Goal: Task Accomplishment & Management: Use online tool/utility

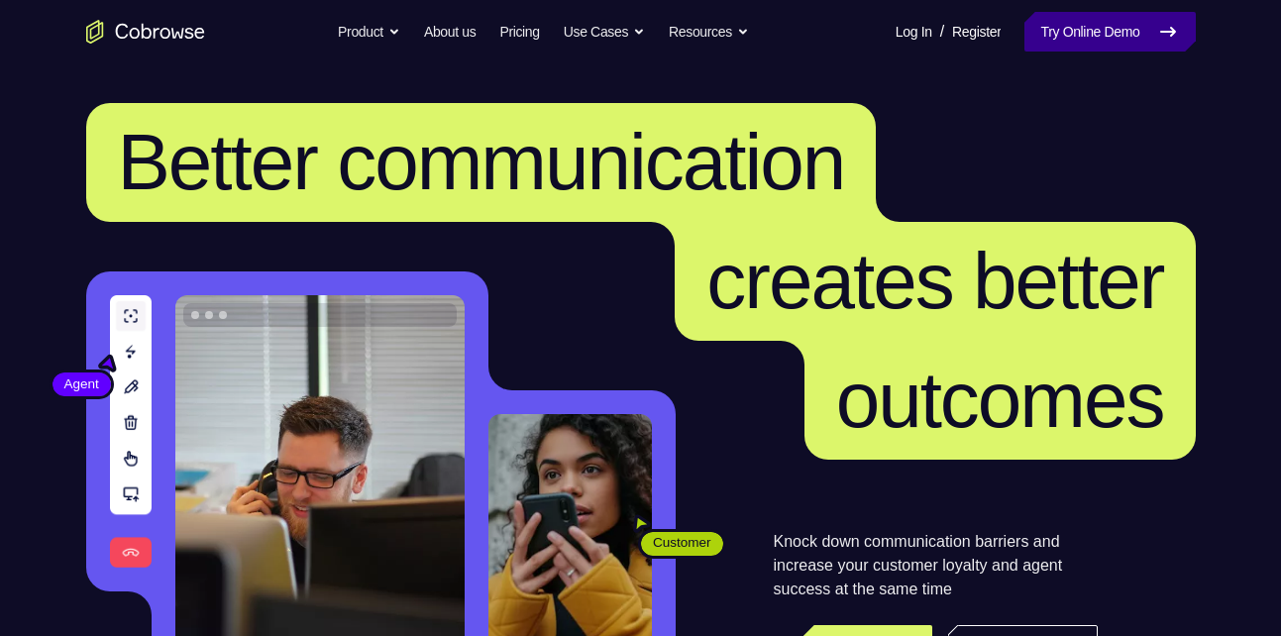
click at [1091, 32] on link "Try Online Demo" at bounding box center [1109, 32] width 170 height 40
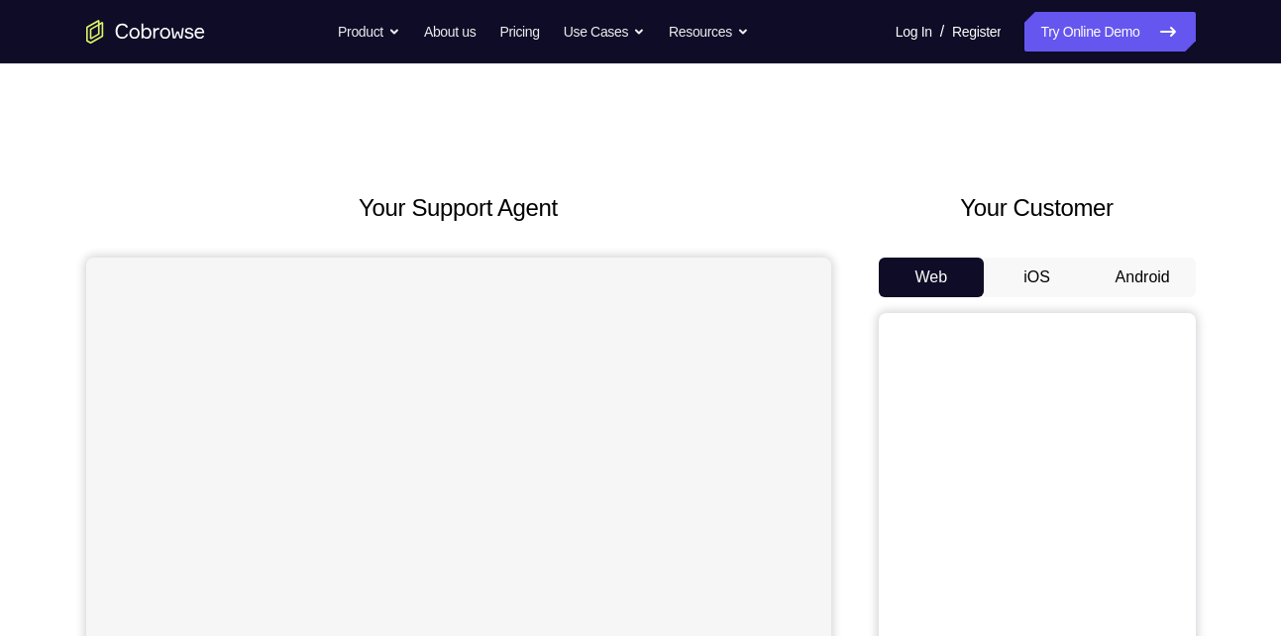
click at [1146, 286] on button "Android" at bounding box center [1142, 277] width 106 height 40
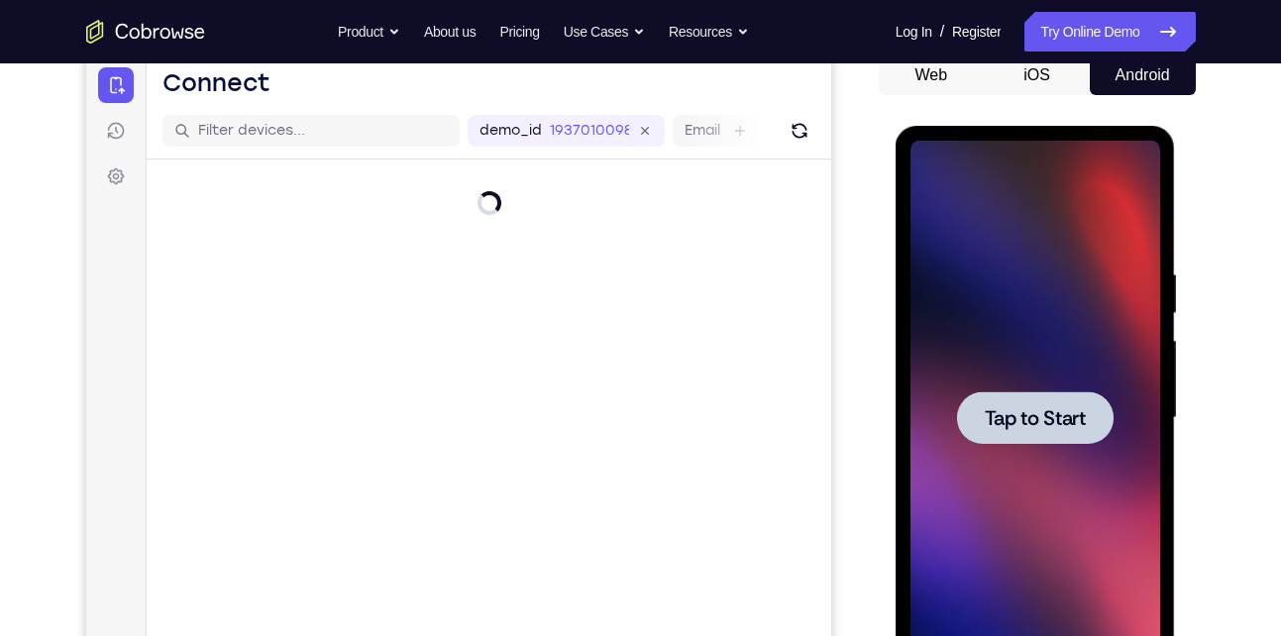
scroll to position [201, 0]
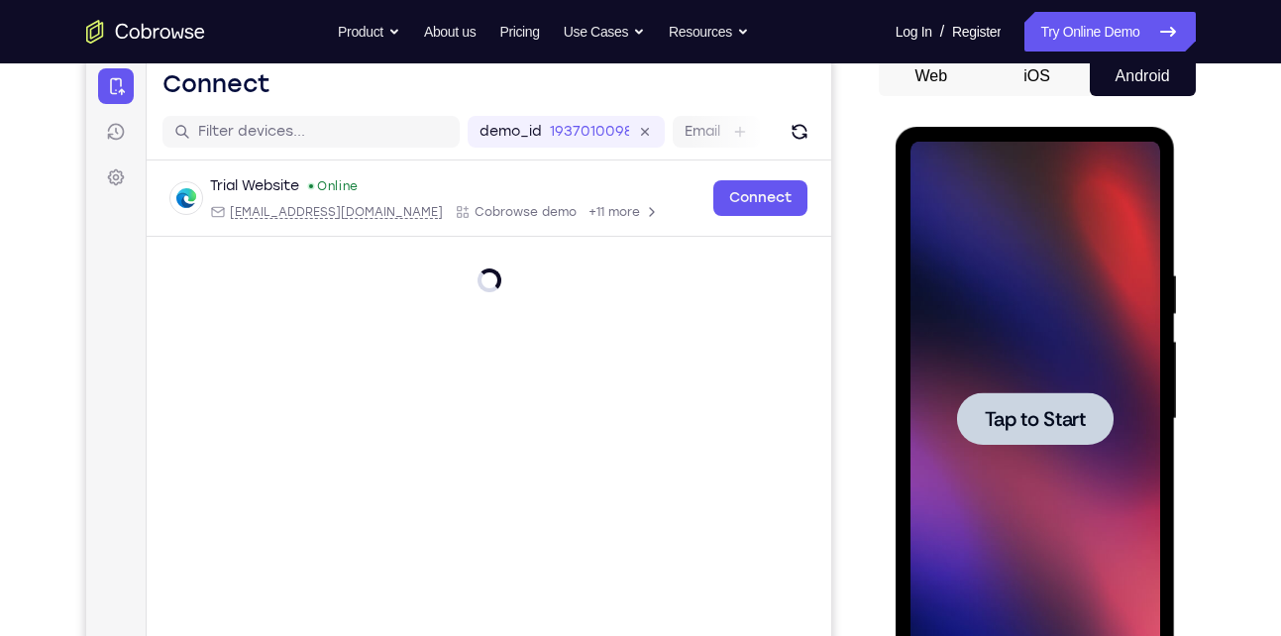
click at [1002, 341] on div at bounding box center [1035, 419] width 250 height 555
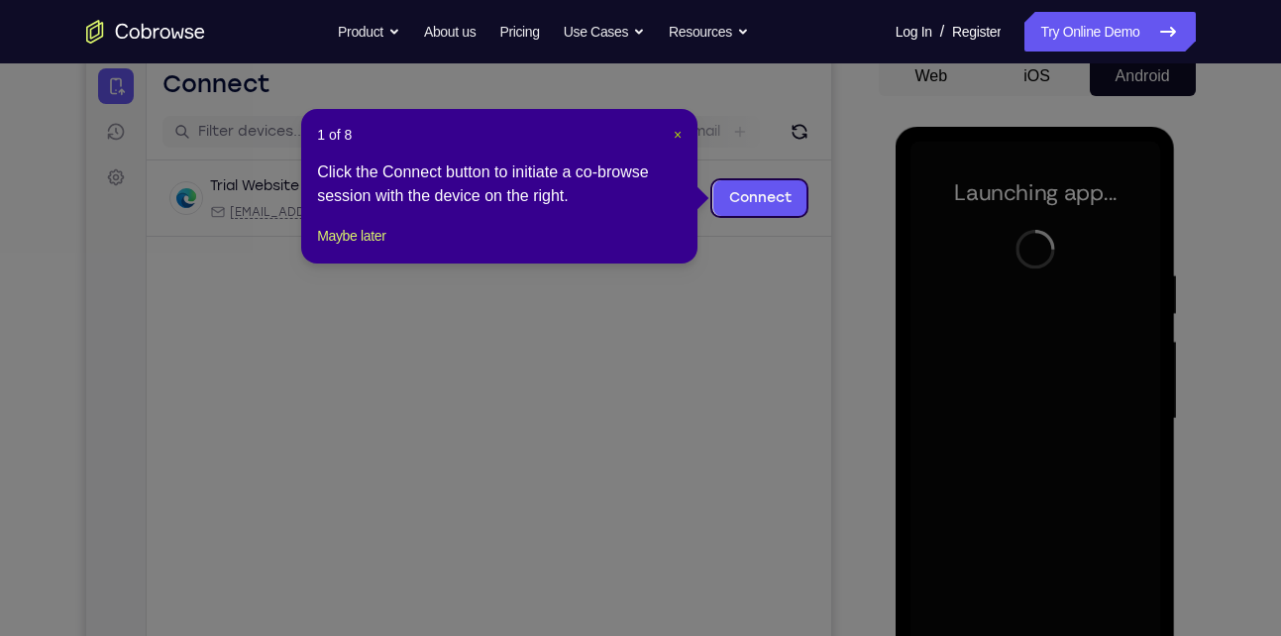
click at [674, 133] on span "×" at bounding box center [677, 135] width 8 height 16
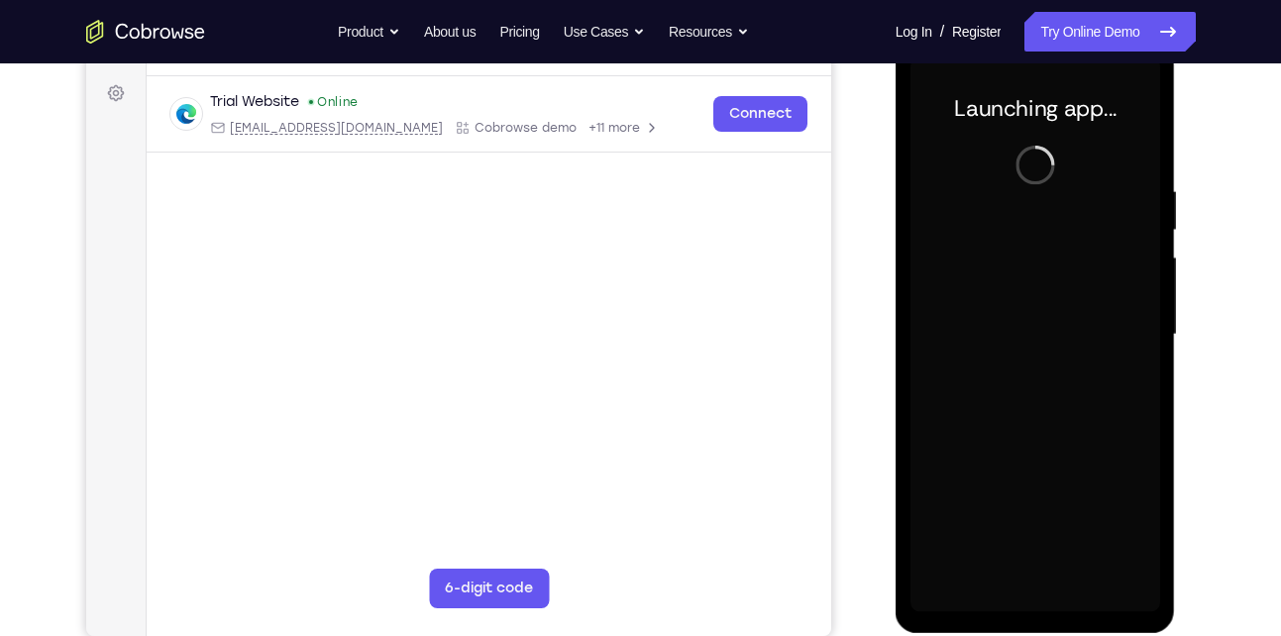
scroll to position [286, 0]
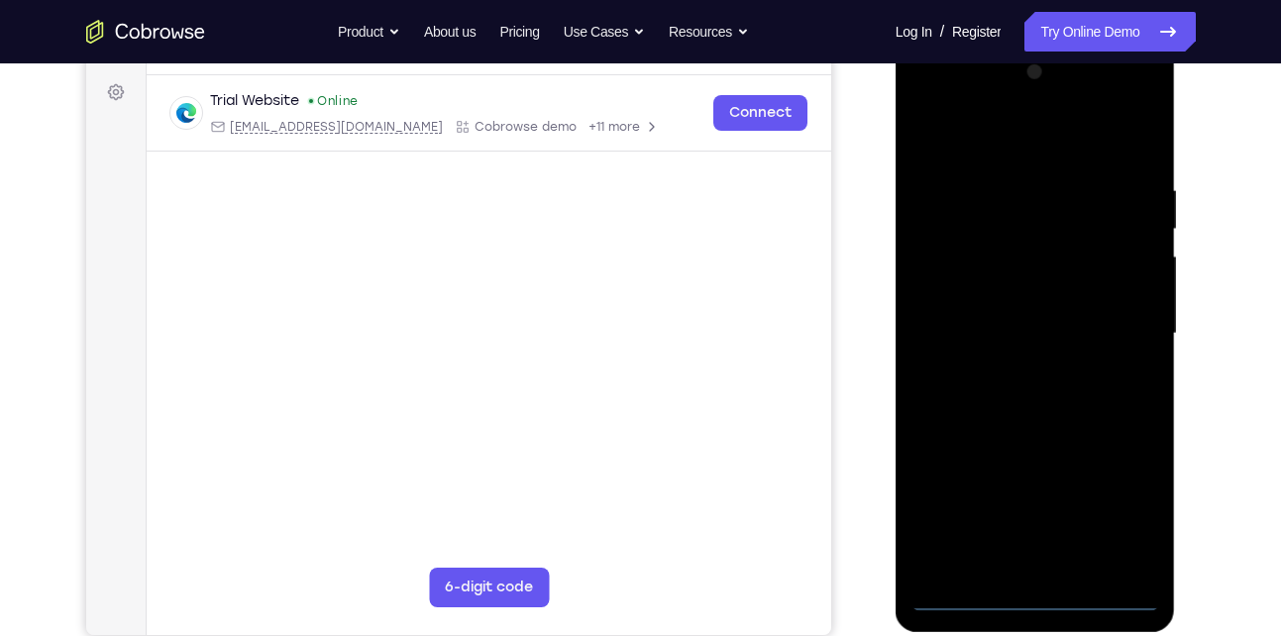
click at [1041, 597] on div at bounding box center [1035, 333] width 250 height 555
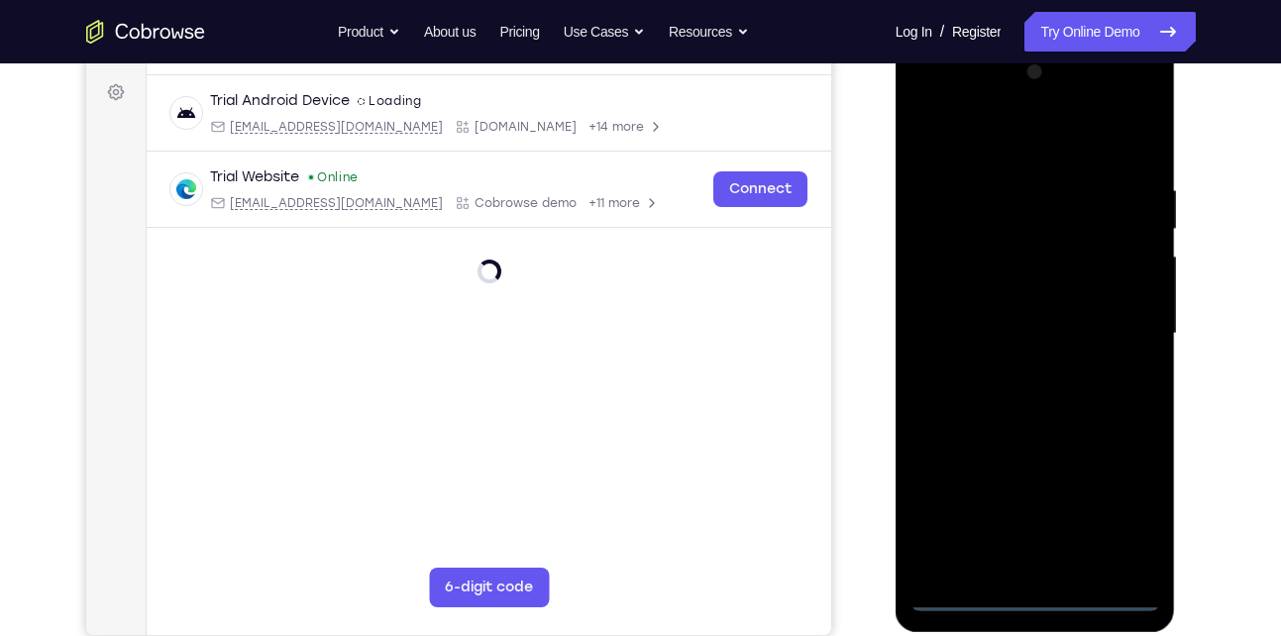
click at [1132, 515] on div at bounding box center [1035, 333] width 250 height 555
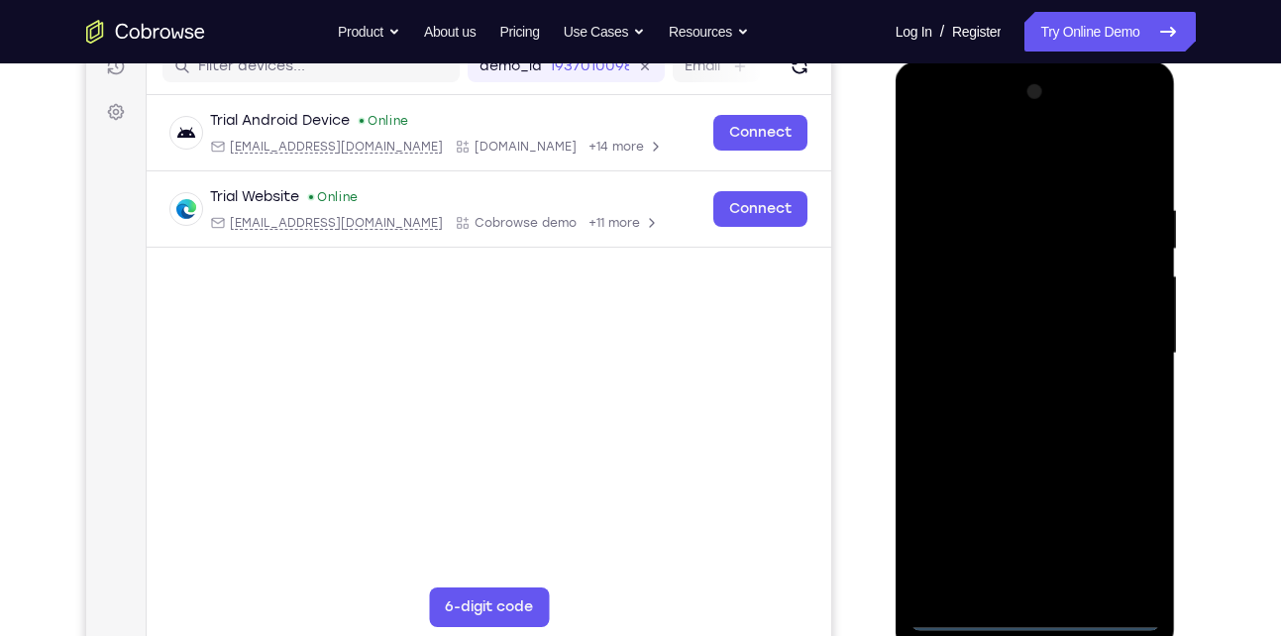
scroll to position [255, 0]
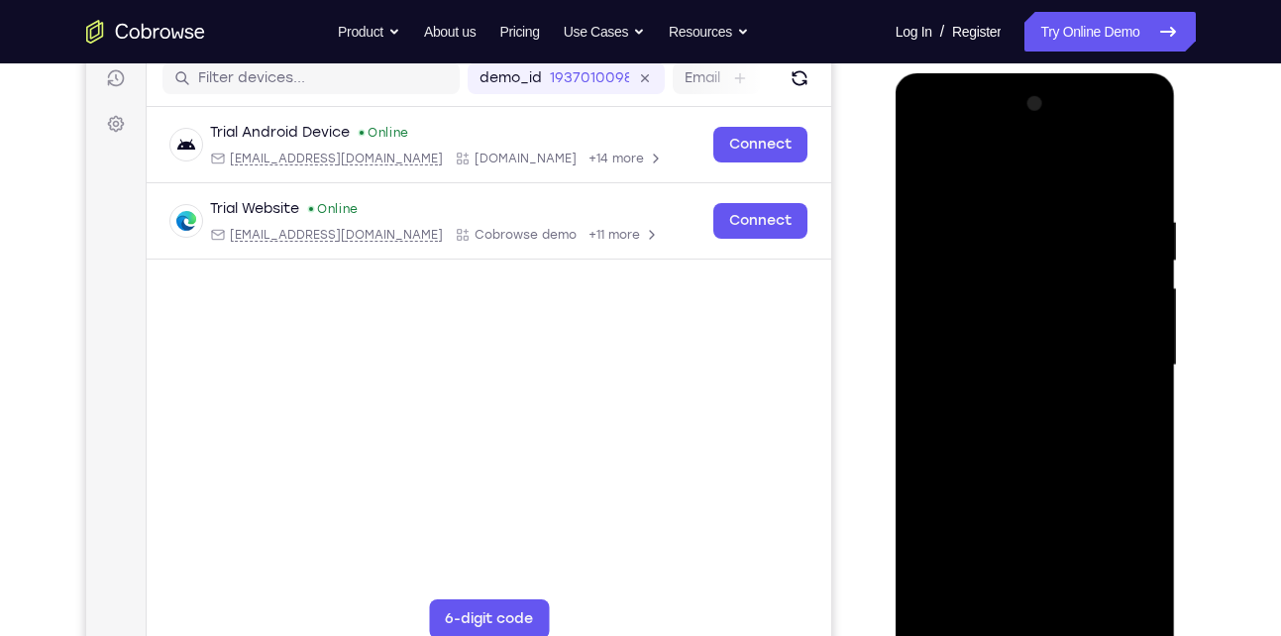
click at [922, 132] on div at bounding box center [1035, 365] width 250 height 555
click at [1126, 369] on div at bounding box center [1035, 365] width 250 height 555
click at [1010, 401] on div at bounding box center [1035, 365] width 250 height 555
click at [1022, 465] on div at bounding box center [1035, 365] width 250 height 555
click at [997, 353] on div at bounding box center [1035, 365] width 250 height 555
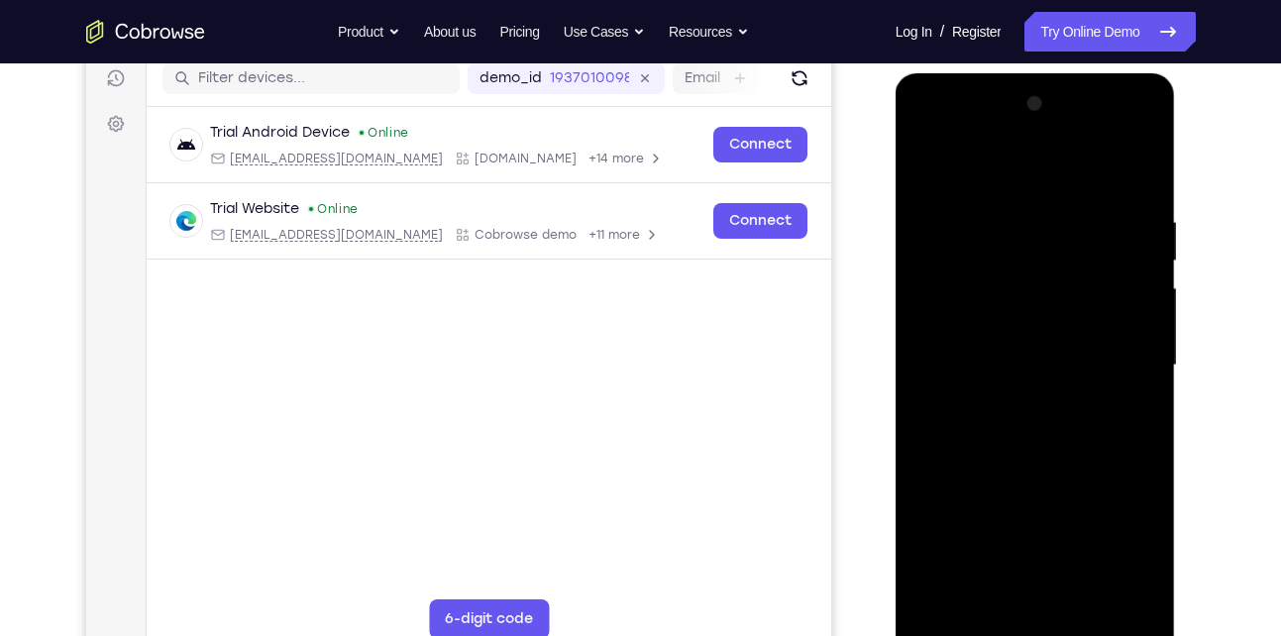
click at [957, 359] on div at bounding box center [1035, 365] width 250 height 555
click at [1001, 349] on div at bounding box center [1035, 365] width 250 height 555
click at [1057, 386] on div at bounding box center [1035, 365] width 250 height 555
click at [1084, 169] on div at bounding box center [1035, 365] width 250 height 555
click at [1034, 205] on div at bounding box center [1035, 365] width 250 height 555
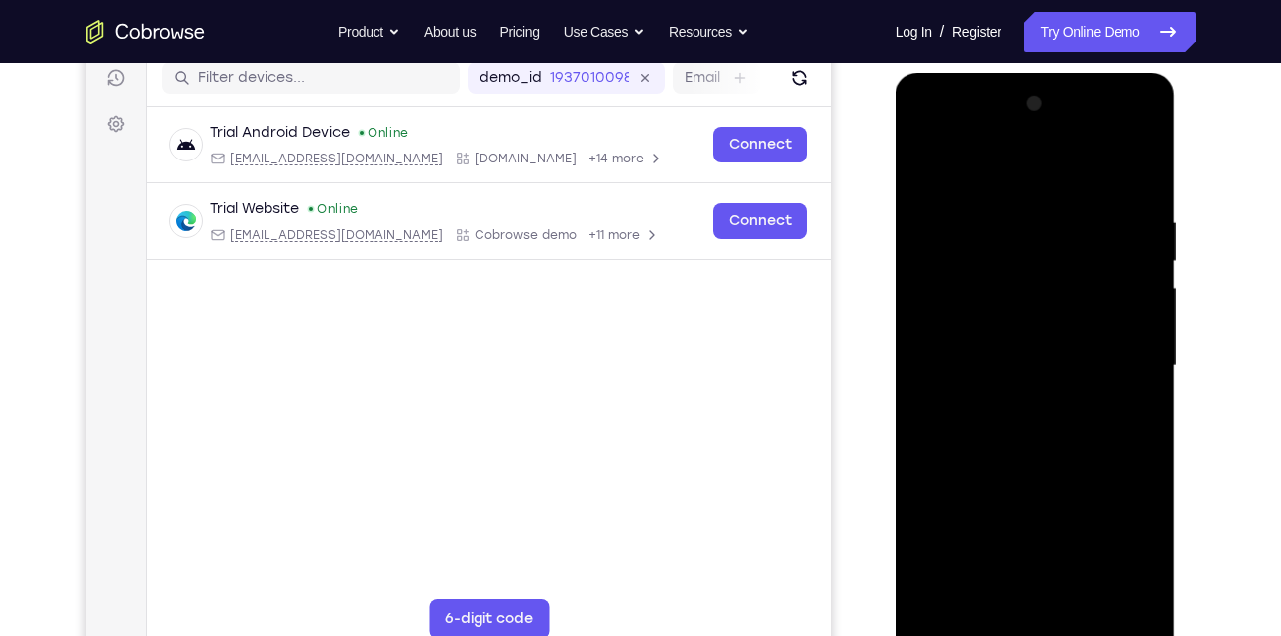
click at [1023, 452] on div at bounding box center [1035, 365] width 250 height 555
click at [1091, 322] on div at bounding box center [1035, 365] width 250 height 555
drag, startPoint x: 1088, startPoint y: 532, endPoint x: 1074, endPoint y: 339, distance: 193.7
click at [1074, 339] on div at bounding box center [1035, 365] width 250 height 555
click at [1028, 583] on div at bounding box center [1035, 365] width 250 height 555
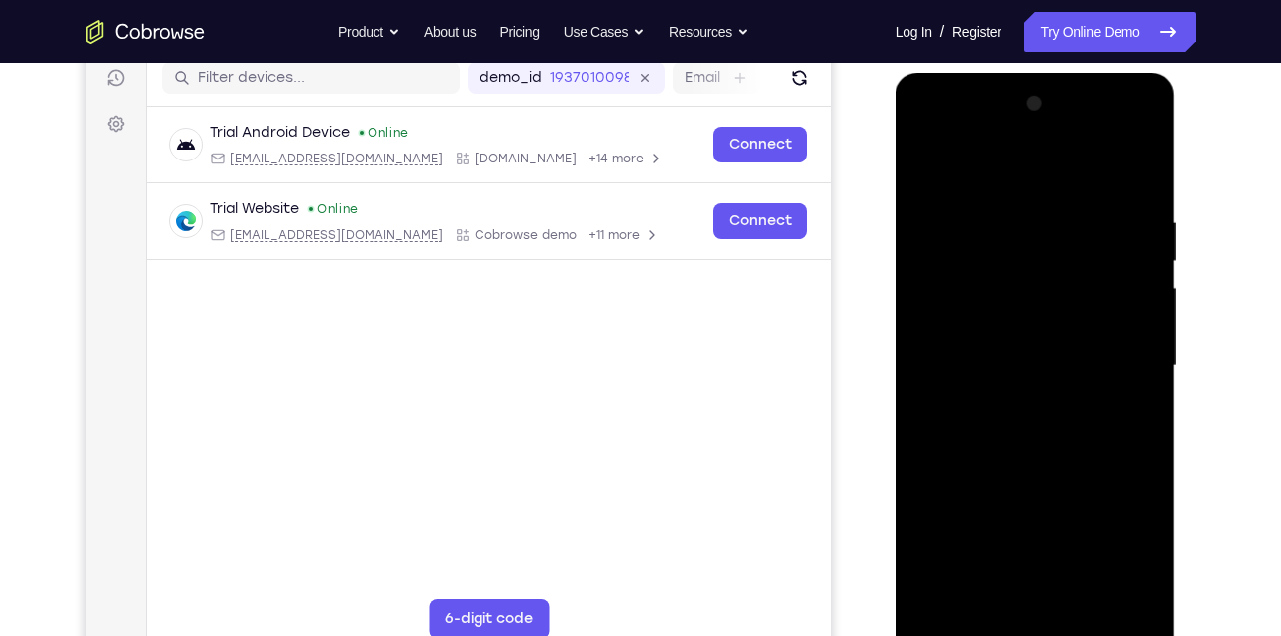
click at [950, 331] on div at bounding box center [1035, 365] width 250 height 555
click at [1037, 405] on div at bounding box center [1035, 365] width 250 height 555
click at [1007, 305] on div at bounding box center [1035, 365] width 250 height 555
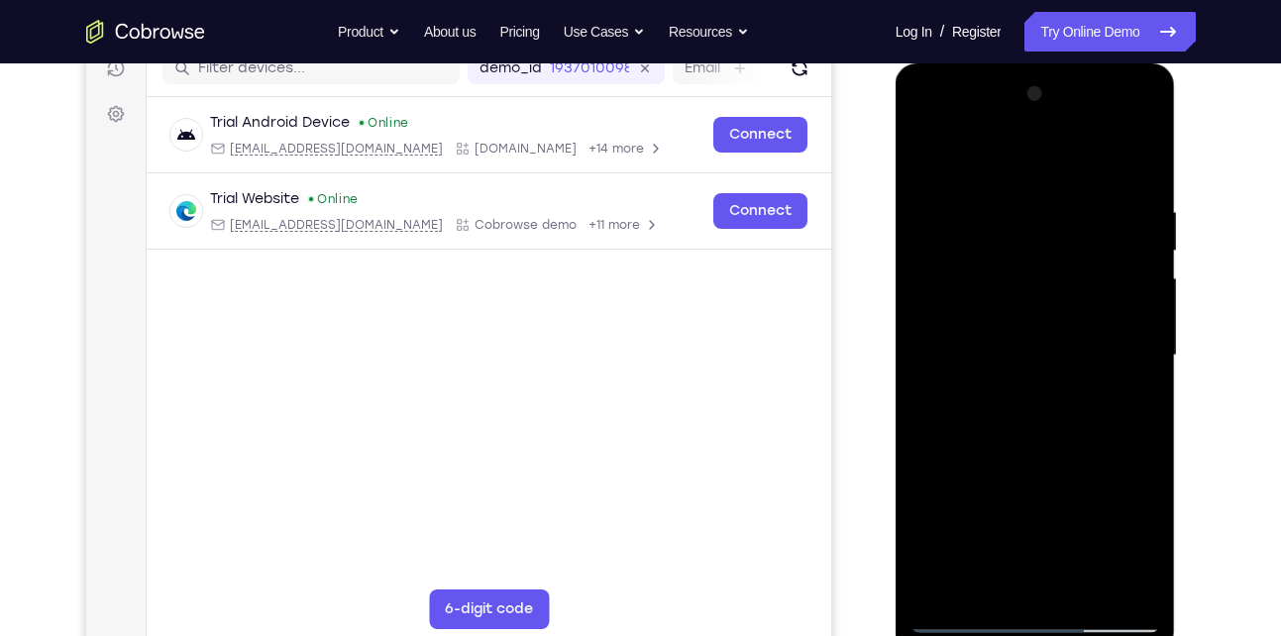
scroll to position [265, 0]
click at [991, 271] on div at bounding box center [1035, 354] width 250 height 555
click at [926, 157] on div at bounding box center [1035, 354] width 250 height 555
click at [1040, 442] on div at bounding box center [1035, 354] width 250 height 555
click at [1060, 436] on div at bounding box center [1035, 354] width 250 height 555
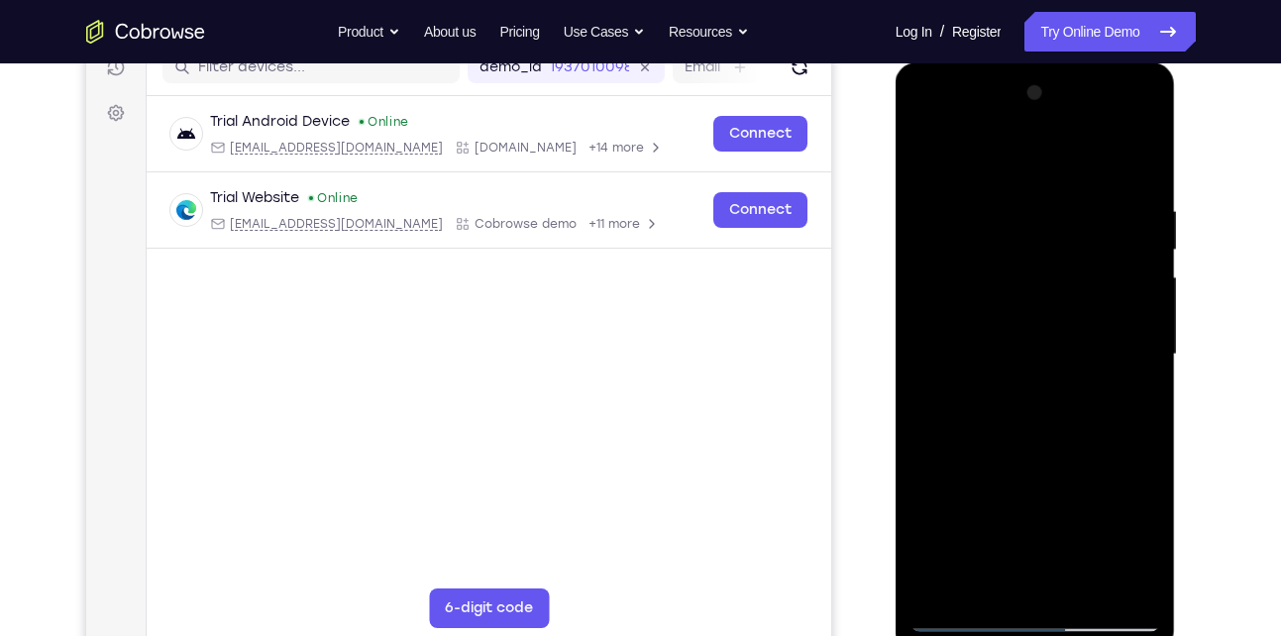
click at [1007, 198] on div at bounding box center [1035, 354] width 250 height 555
click at [1136, 326] on div at bounding box center [1035, 354] width 250 height 555
click at [1108, 574] on div at bounding box center [1035, 354] width 250 height 555
click at [1125, 319] on div at bounding box center [1035, 354] width 250 height 555
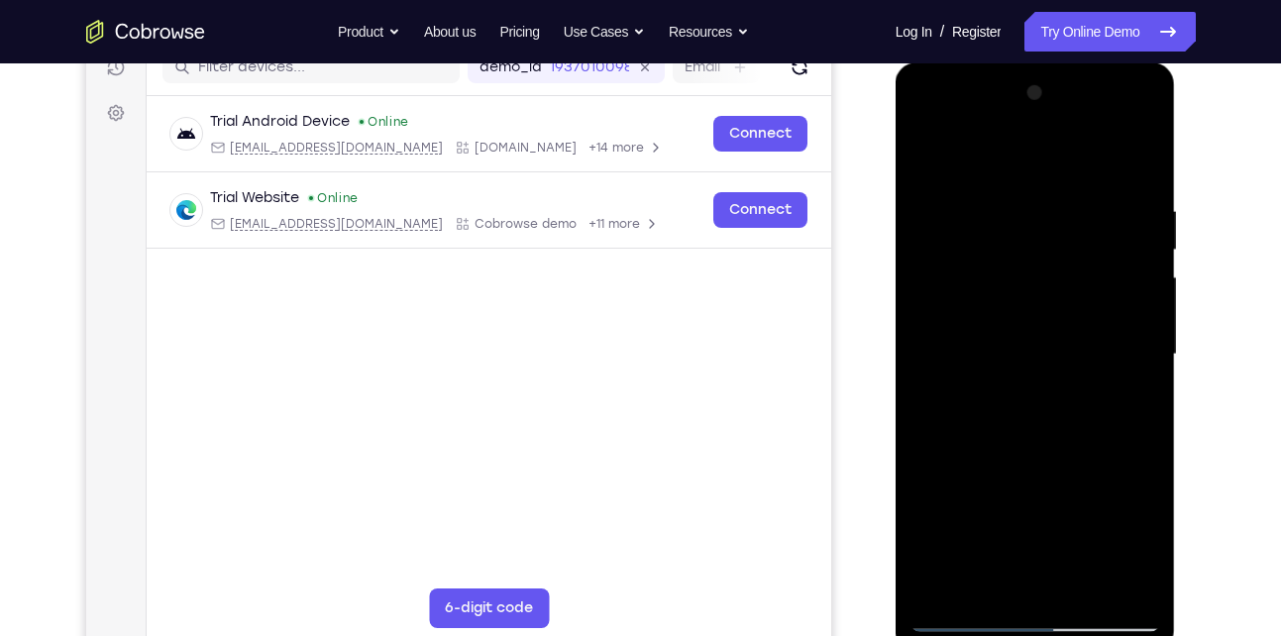
click at [1117, 585] on div at bounding box center [1035, 354] width 250 height 555
click at [1138, 359] on div at bounding box center [1035, 354] width 250 height 555
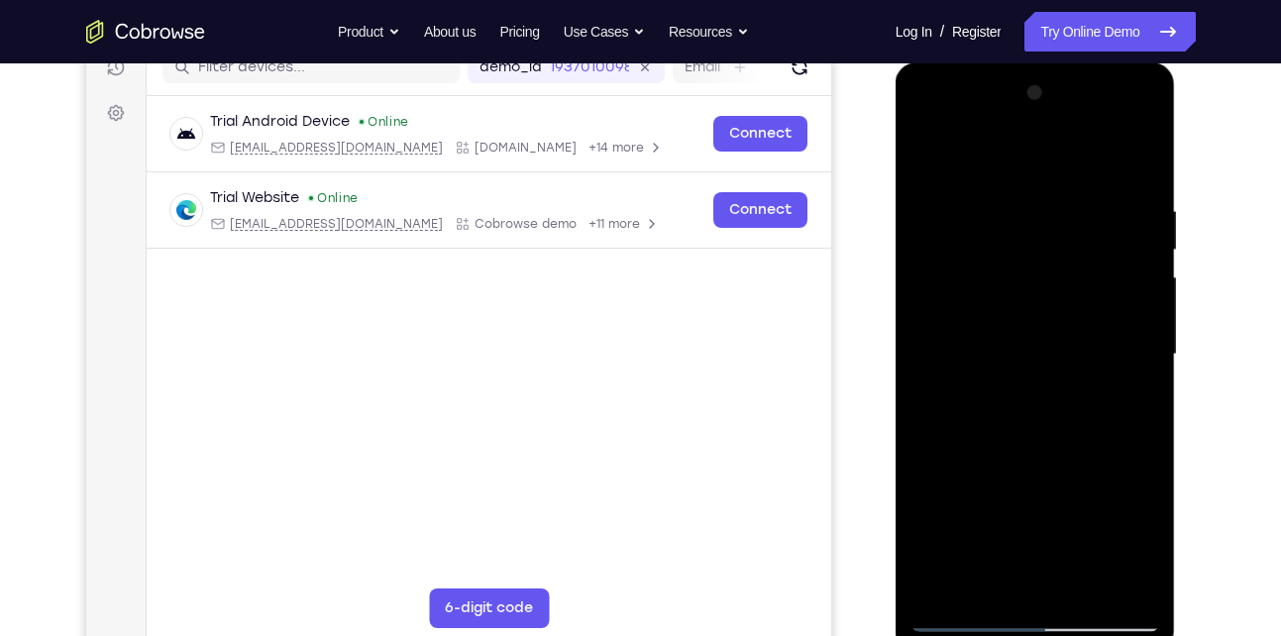
click at [1138, 359] on div at bounding box center [1035, 354] width 250 height 555
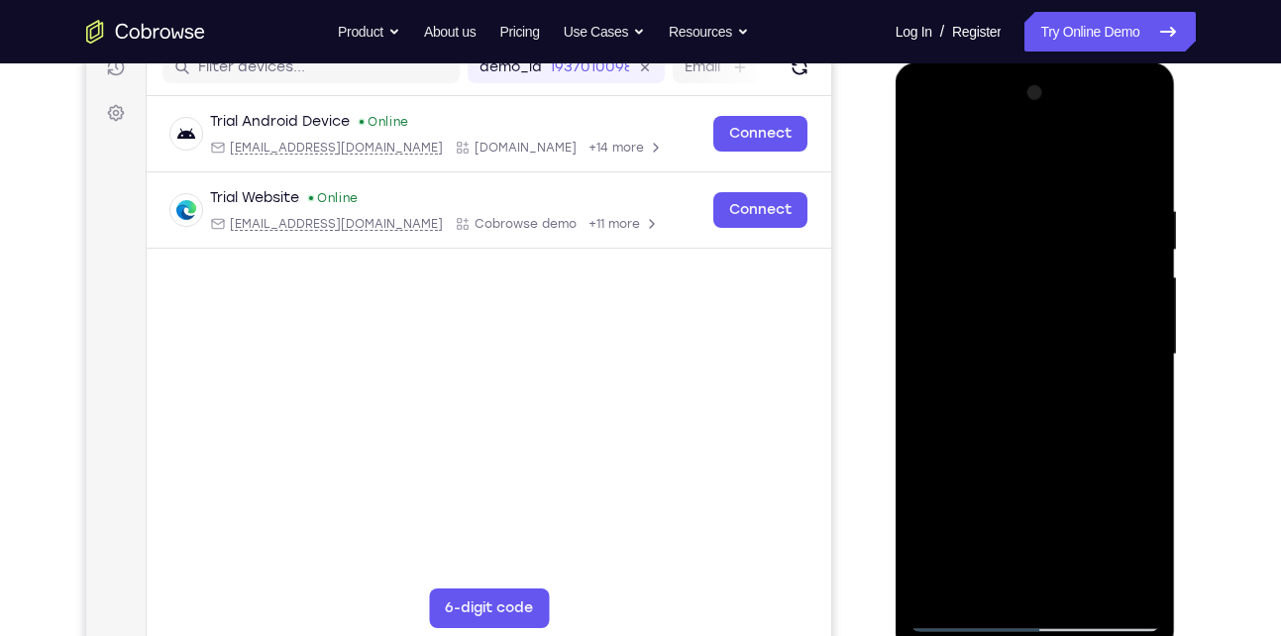
click at [1141, 167] on div at bounding box center [1035, 354] width 250 height 555
click at [923, 118] on div at bounding box center [1035, 354] width 250 height 555
click at [960, 298] on div at bounding box center [1035, 354] width 250 height 555
click at [973, 183] on div at bounding box center [1035, 354] width 250 height 555
click at [1002, 248] on div at bounding box center [1035, 354] width 250 height 555
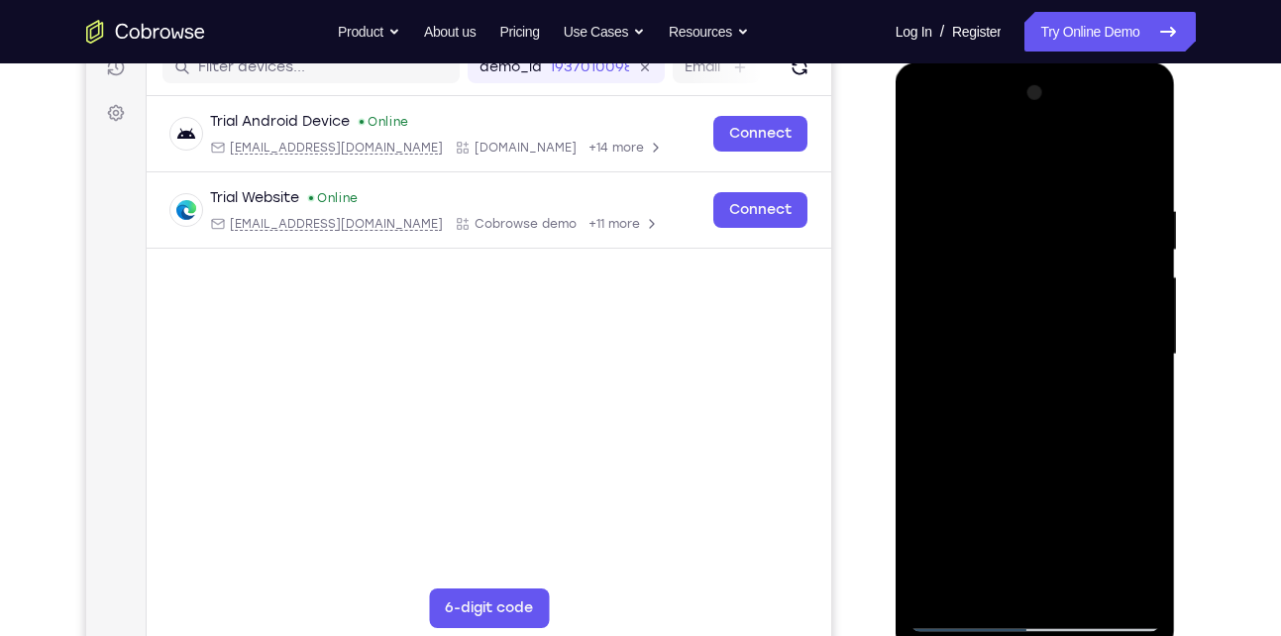
click at [962, 247] on div at bounding box center [1035, 354] width 250 height 555
click at [922, 151] on div at bounding box center [1035, 354] width 250 height 555
click at [923, 147] on div at bounding box center [1035, 354] width 250 height 555
click at [1086, 250] on div at bounding box center [1035, 354] width 250 height 555
click at [926, 153] on div at bounding box center [1035, 354] width 250 height 555
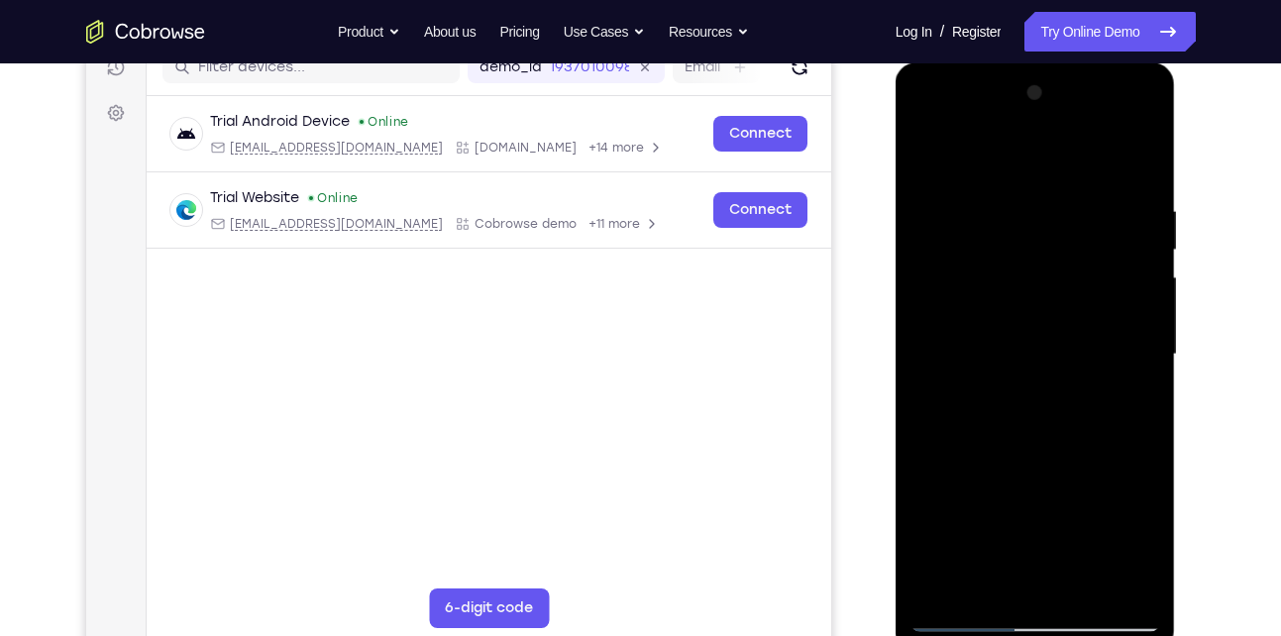
click at [1109, 155] on div at bounding box center [1035, 354] width 250 height 555
click at [1004, 431] on div at bounding box center [1035, 354] width 250 height 555
click at [940, 333] on div at bounding box center [1035, 354] width 250 height 555
click at [922, 151] on div at bounding box center [1035, 354] width 250 height 555
click at [935, 154] on div at bounding box center [1035, 354] width 250 height 555
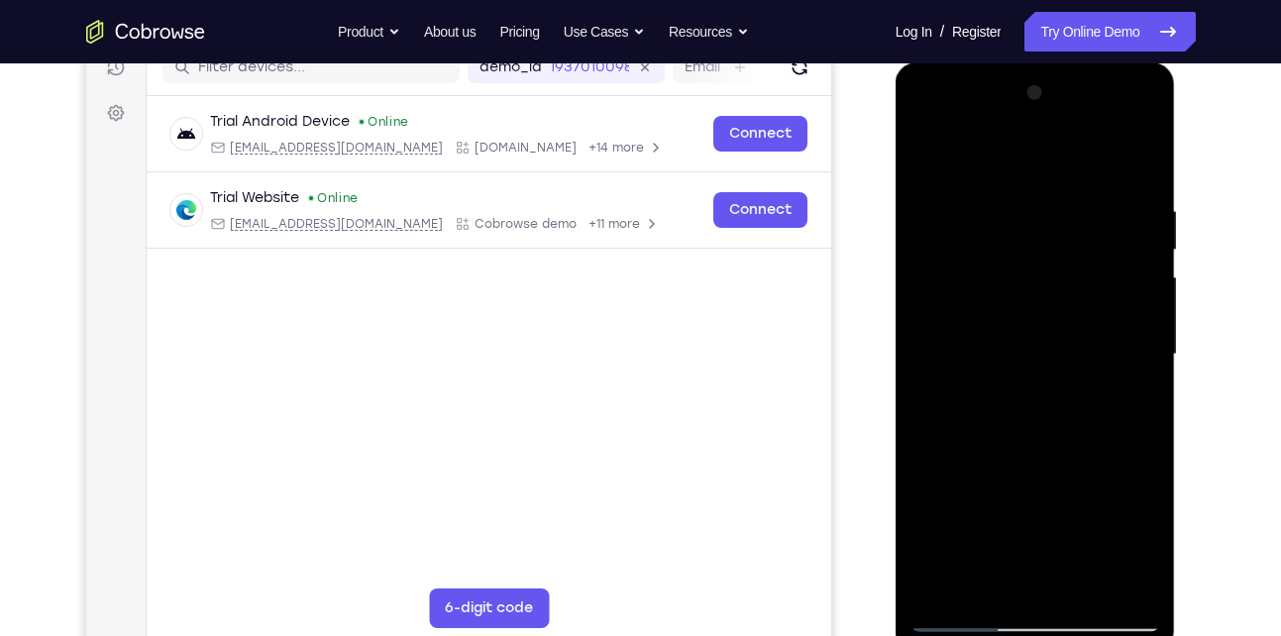
drag, startPoint x: 1056, startPoint y: 552, endPoint x: 1068, endPoint y: 304, distance: 247.9
click at [1068, 304] on div at bounding box center [1035, 354] width 250 height 555
drag, startPoint x: 1054, startPoint y: 547, endPoint x: 1052, endPoint y: 259, distance: 287.2
click at [1052, 259] on div at bounding box center [1035, 354] width 250 height 555
drag, startPoint x: 1041, startPoint y: 555, endPoint x: 1048, endPoint y: 279, distance: 275.4
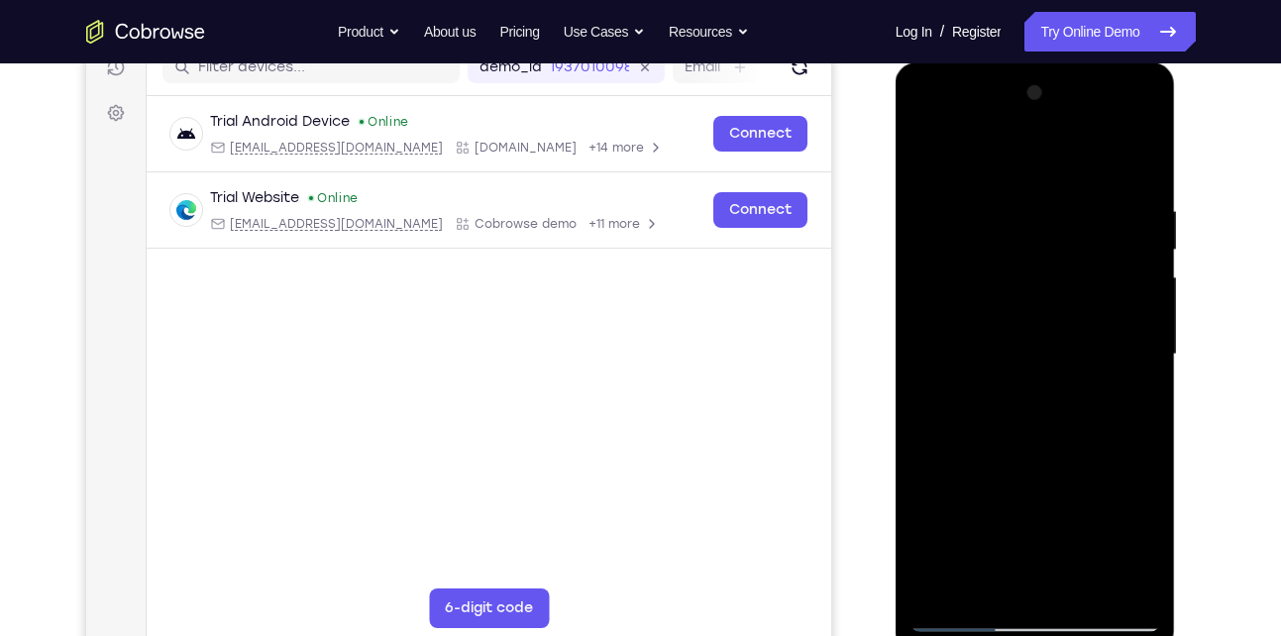
click at [1048, 279] on div at bounding box center [1035, 354] width 250 height 555
drag, startPoint x: 1049, startPoint y: 511, endPoint x: 1050, endPoint y: 191, distance: 319.9
click at [1050, 191] on div at bounding box center [1035, 354] width 250 height 555
drag, startPoint x: 1034, startPoint y: 548, endPoint x: 1011, endPoint y: 209, distance: 339.5
click at [1011, 209] on div at bounding box center [1035, 354] width 250 height 555
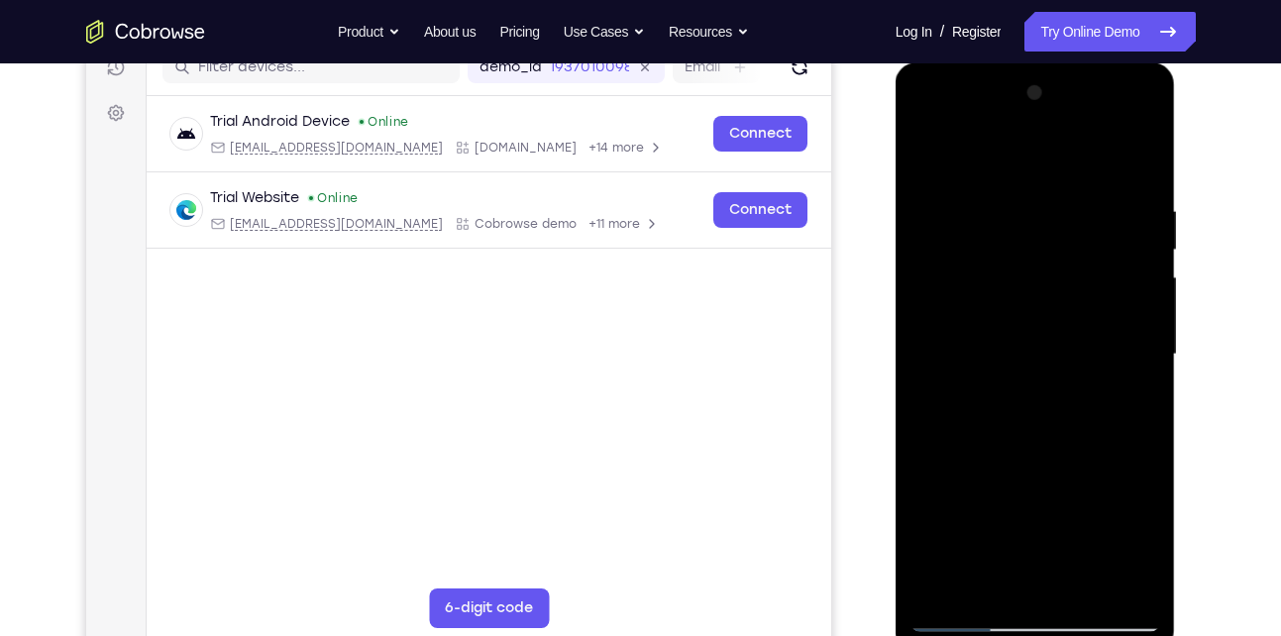
drag, startPoint x: 1031, startPoint y: 515, endPoint x: 1033, endPoint y: 426, distance: 89.2
click at [1033, 426] on div at bounding box center [1035, 354] width 250 height 555
drag, startPoint x: 1029, startPoint y: 535, endPoint x: 1031, endPoint y: 262, distance: 272.4
click at [1031, 262] on div at bounding box center [1035, 354] width 250 height 555
drag, startPoint x: 1043, startPoint y: 519, endPoint x: 1046, endPoint y: 224, distance: 295.1
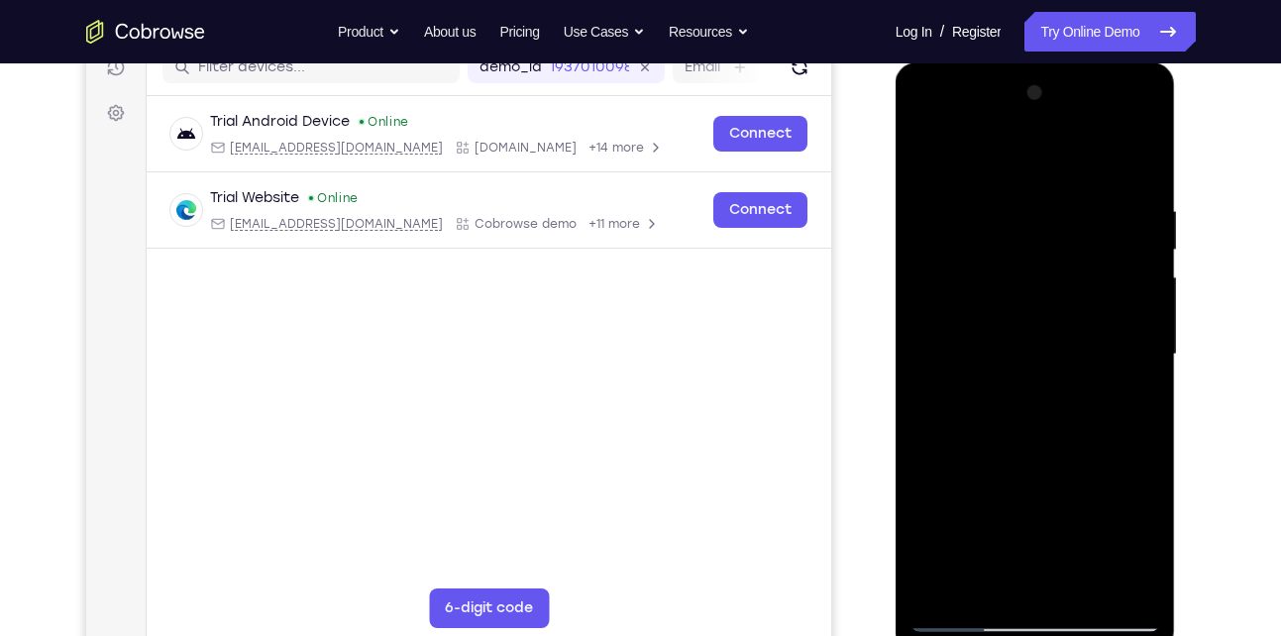
click at [1046, 224] on div at bounding box center [1035, 354] width 250 height 555
drag, startPoint x: 1060, startPoint y: 528, endPoint x: 1052, endPoint y: 184, distance: 343.7
click at [1052, 184] on div at bounding box center [1035, 354] width 250 height 555
drag, startPoint x: 1045, startPoint y: 476, endPoint x: 1041, endPoint y: 189, distance: 287.2
click at [1041, 189] on div at bounding box center [1035, 354] width 250 height 555
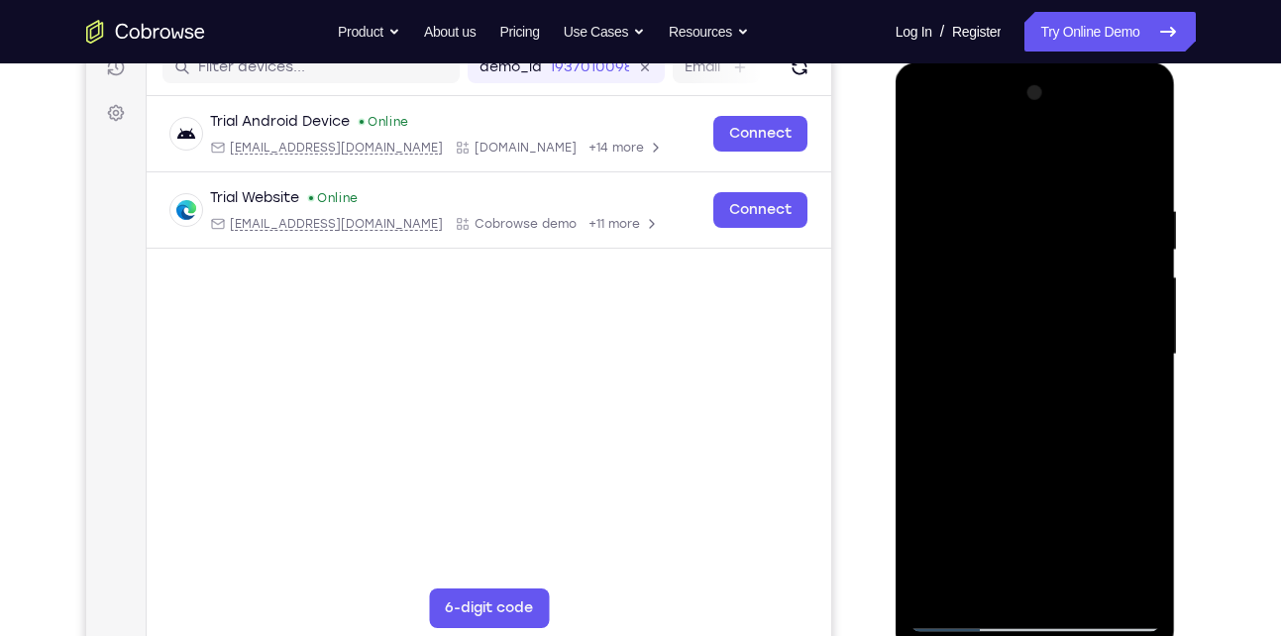
drag, startPoint x: 1091, startPoint y: 490, endPoint x: 1087, endPoint y: 241, distance: 249.6
click at [1087, 241] on div at bounding box center [1035, 354] width 250 height 555
drag, startPoint x: 1063, startPoint y: 517, endPoint x: 1058, endPoint y: 226, distance: 291.2
click at [1058, 226] on div at bounding box center [1035, 354] width 250 height 555
drag, startPoint x: 1057, startPoint y: 464, endPoint x: 1071, endPoint y: 273, distance: 191.6
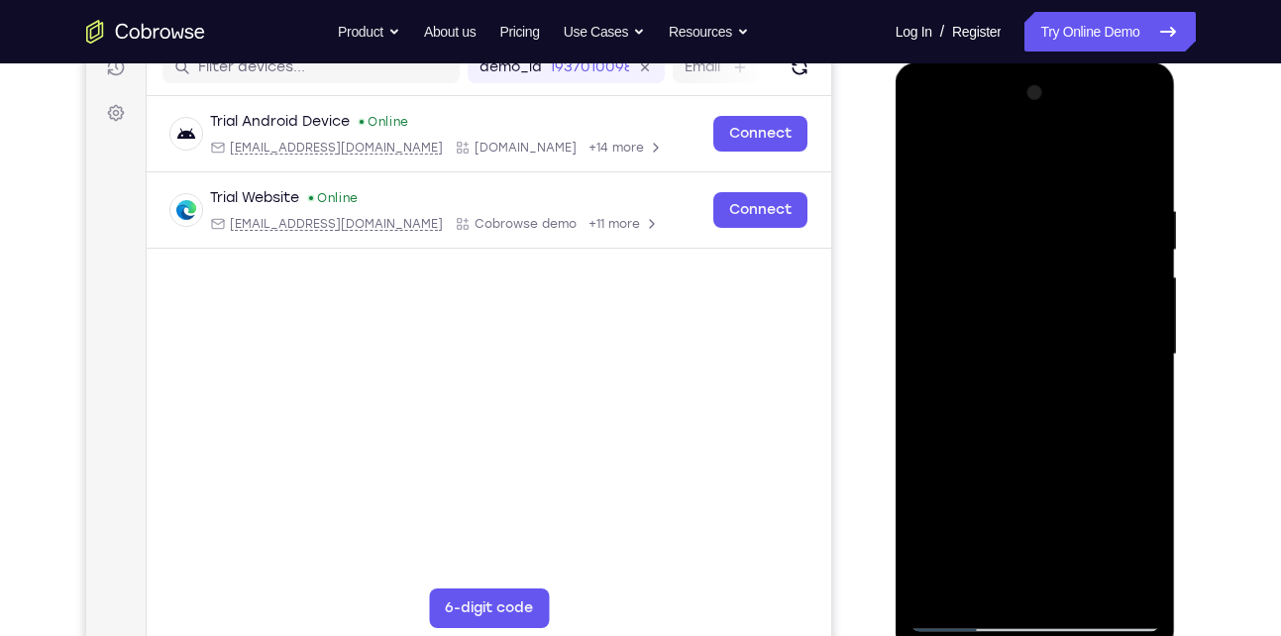
click at [1071, 273] on div at bounding box center [1035, 354] width 250 height 555
drag, startPoint x: 1066, startPoint y: 492, endPoint x: 1076, endPoint y: 296, distance: 196.3
click at [1076, 296] on div at bounding box center [1035, 354] width 250 height 555
drag, startPoint x: 1073, startPoint y: 510, endPoint x: 1078, endPoint y: 199, distance: 311.0
click at [1078, 199] on div at bounding box center [1035, 354] width 250 height 555
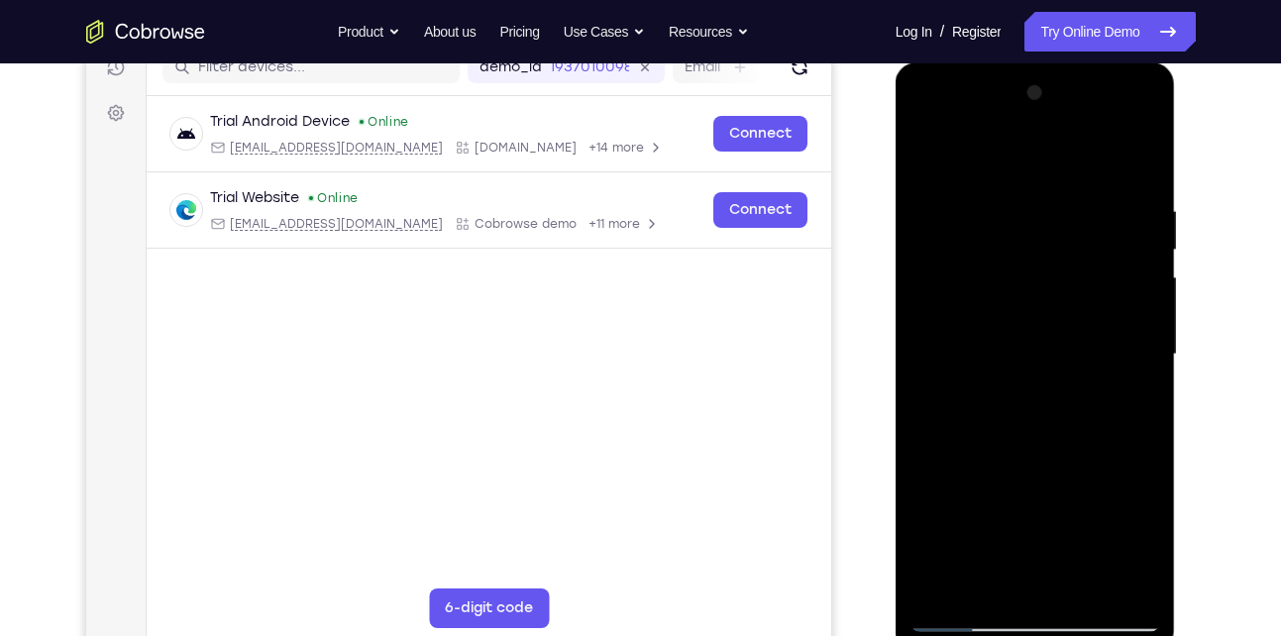
drag, startPoint x: 1066, startPoint y: 532, endPoint x: 1063, endPoint y: 236, distance: 296.1
click at [1063, 236] on div at bounding box center [1035, 354] width 250 height 555
drag, startPoint x: 1032, startPoint y: 512, endPoint x: 1034, endPoint y: 415, distance: 97.1
click at [1034, 415] on div at bounding box center [1035, 354] width 250 height 555
drag, startPoint x: 1047, startPoint y: 512, endPoint x: 1036, endPoint y: 174, distance: 337.9
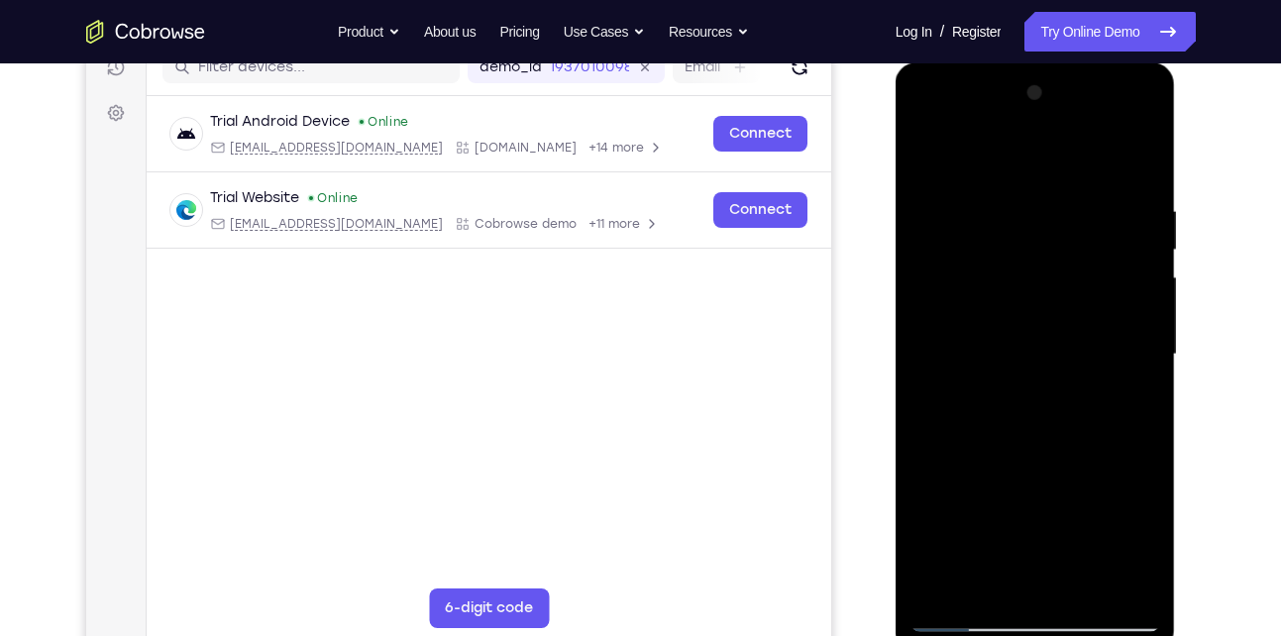
click at [1036, 174] on div at bounding box center [1035, 354] width 250 height 555
drag, startPoint x: 1053, startPoint y: 520, endPoint x: 1075, endPoint y: 309, distance: 212.1
click at [1075, 309] on div at bounding box center [1035, 354] width 250 height 555
click at [1080, 284] on div at bounding box center [1035, 354] width 250 height 555
drag, startPoint x: 1079, startPoint y: 464, endPoint x: 1105, endPoint y: 160, distance: 305.1
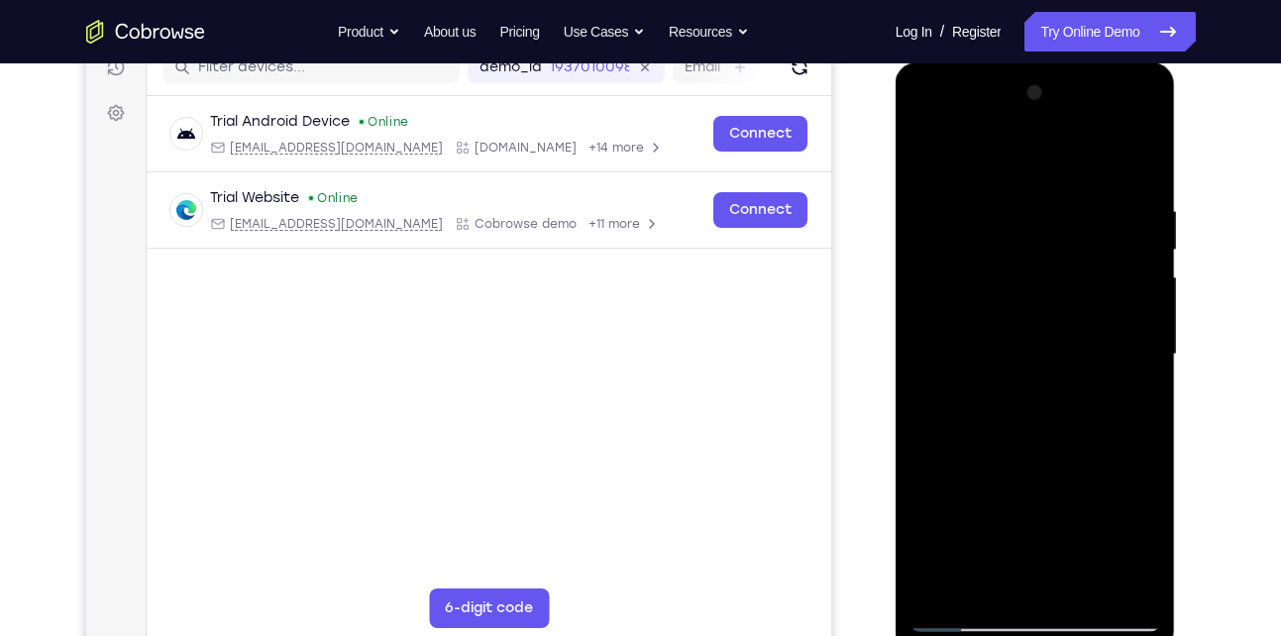
click at [1105, 160] on div at bounding box center [1035, 354] width 250 height 555
drag, startPoint x: 1062, startPoint y: 518, endPoint x: 1065, endPoint y: 180, distance: 337.7
click at [1065, 180] on div at bounding box center [1035, 354] width 250 height 555
drag, startPoint x: 1039, startPoint y: 557, endPoint x: 1061, endPoint y: 194, distance: 363.1
click at [1061, 194] on div at bounding box center [1035, 354] width 250 height 555
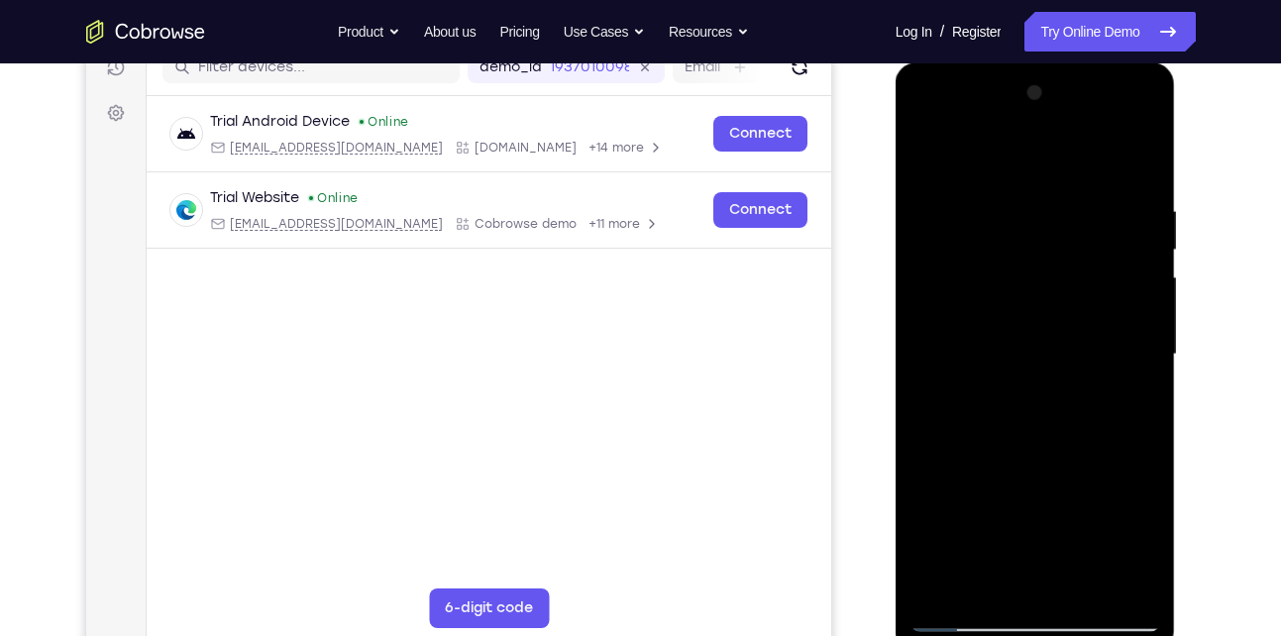
drag, startPoint x: 1028, startPoint y: 519, endPoint x: 1023, endPoint y: 218, distance: 301.1
click at [1023, 218] on div at bounding box center [1035, 354] width 250 height 555
drag, startPoint x: 1039, startPoint y: 548, endPoint x: 1037, endPoint y: 172, distance: 375.3
click at [1037, 172] on div at bounding box center [1035, 354] width 250 height 555
drag, startPoint x: 1038, startPoint y: 500, endPoint x: 1031, endPoint y: 190, distance: 310.1
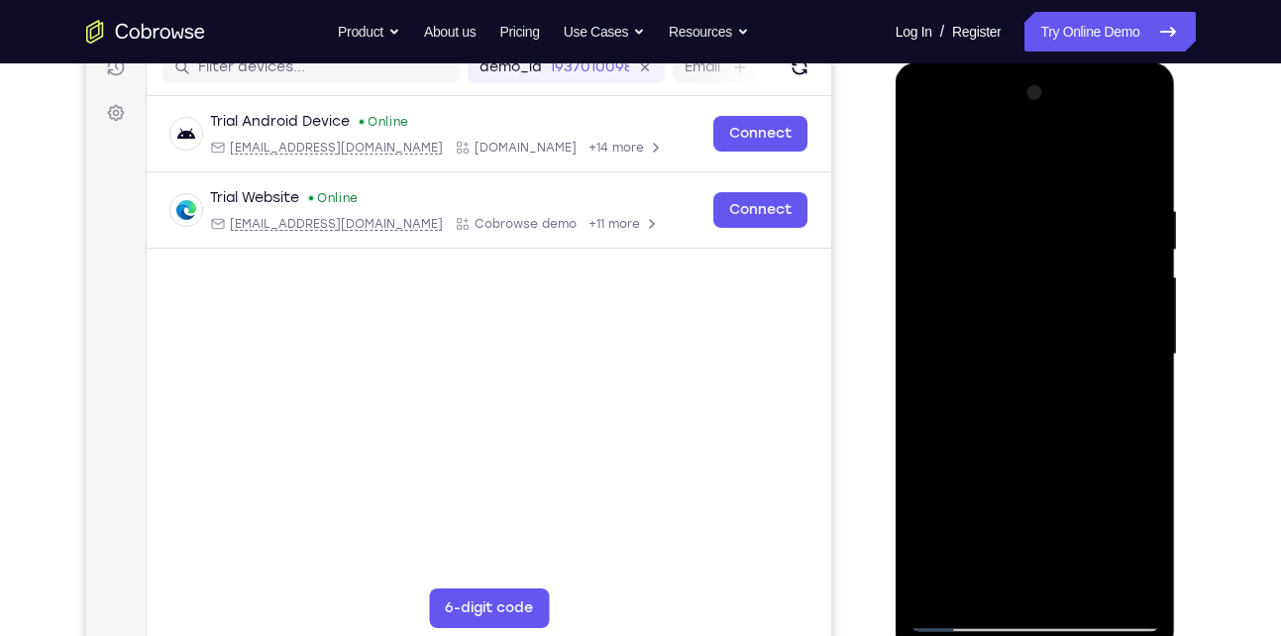
click at [1031, 190] on div at bounding box center [1035, 354] width 250 height 555
drag, startPoint x: 1059, startPoint y: 546, endPoint x: 1056, endPoint y: 246, distance: 300.1
click at [1056, 246] on div at bounding box center [1035, 354] width 250 height 555
drag, startPoint x: 1061, startPoint y: 515, endPoint x: 1074, endPoint y: 223, distance: 292.4
click at [1074, 223] on div at bounding box center [1035, 354] width 250 height 555
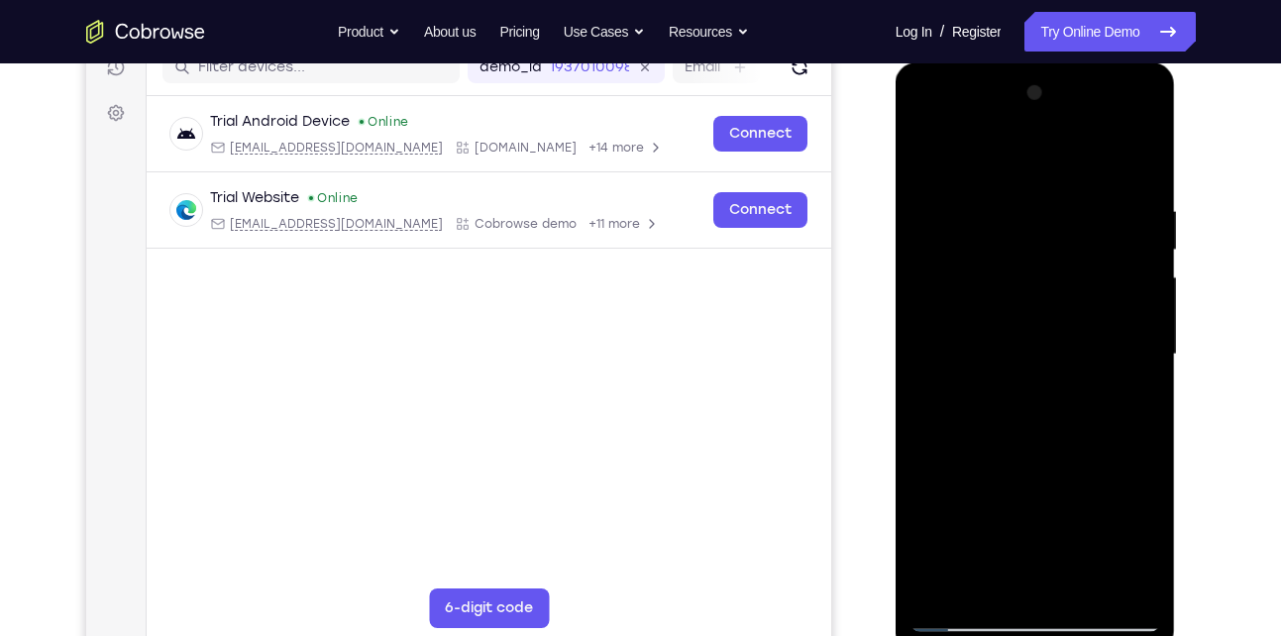
drag, startPoint x: 1063, startPoint y: 506, endPoint x: 1076, endPoint y: 271, distance: 235.1
click at [1076, 271] on div at bounding box center [1035, 354] width 250 height 555
drag, startPoint x: 1073, startPoint y: 474, endPoint x: 1074, endPoint y: 156, distance: 317.9
click at [1074, 156] on div at bounding box center [1035, 354] width 250 height 555
drag, startPoint x: 1049, startPoint y: 481, endPoint x: 1030, endPoint y: 122, distance: 360.0
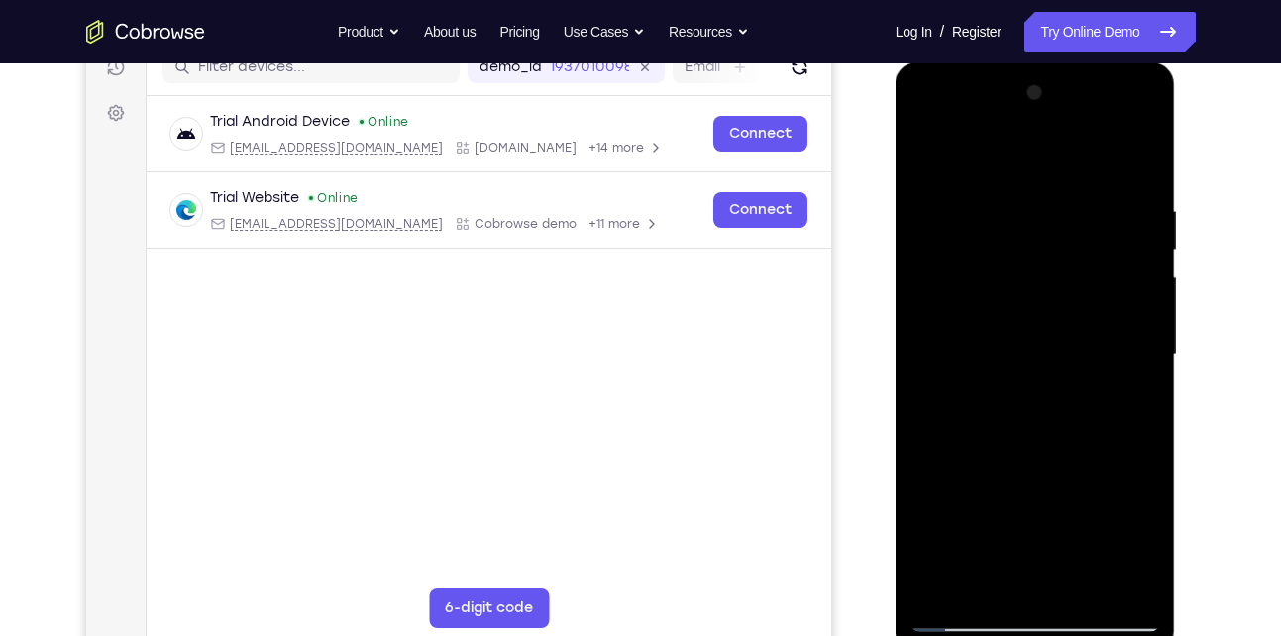
click at [1030, 122] on div at bounding box center [1035, 354] width 250 height 555
drag, startPoint x: 1041, startPoint y: 524, endPoint x: 1052, endPoint y: 224, distance: 300.3
click at [1052, 224] on div at bounding box center [1035, 354] width 250 height 555
drag, startPoint x: 1052, startPoint y: 526, endPoint x: 1069, endPoint y: 195, distance: 331.2
click at [1069, 195] on div at bounding box center [1035, 354] width 250 height 555
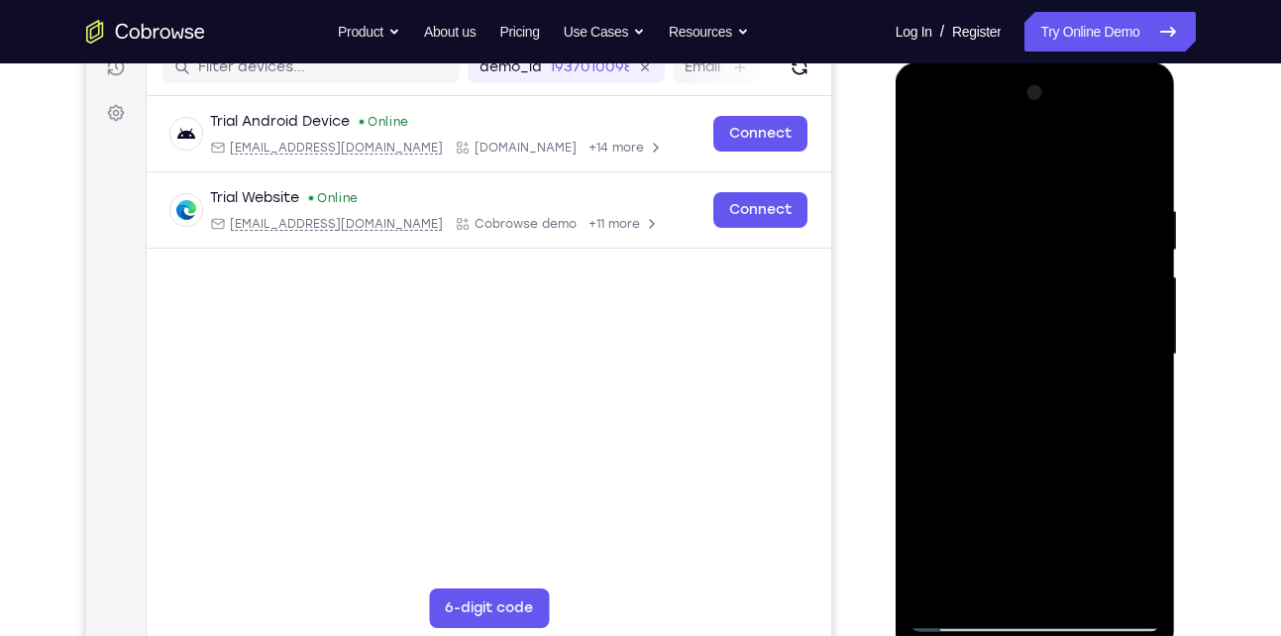
drag, startPoint x: 1045, startPoint y: 536, endPoint x: 1019, endPoint y: 645, distance: 111.9
click at [1019, 635] on div at bounding box center [1035, 357] width 280 height 590
drag, startPoint x: 1053, startPoint y: 539, endPoint x: 1064, endPoint y: 169, distance: 369.6
click at [1064, 169] on div at bounding box center [1035, 354] width 250 height 555
drag, startPoint x: 1068, startPoint y: 500, endPoint x: 1075, endPoint y: 193, distance: 307.1
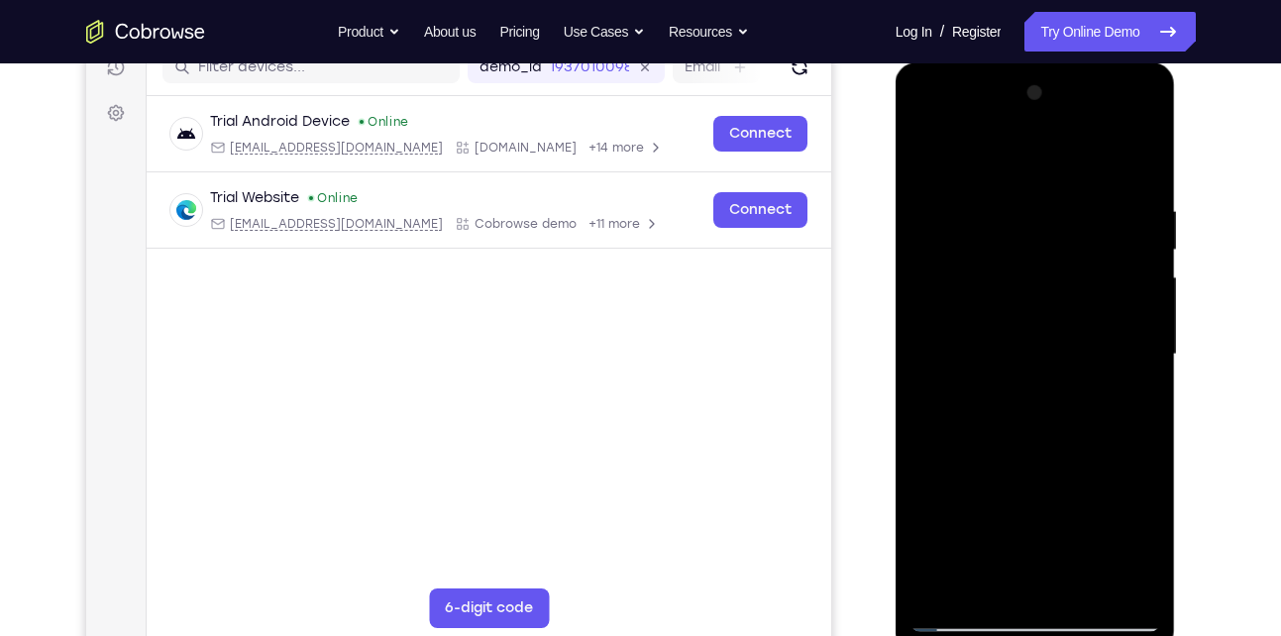
click at [1075, 193] on div at bounding box center [1035, 354] width 250 height 555
drag, startPoint x: 1078, startPoint y: 551, endPoint x: 1079, endPoint y: 197, distance: 353.6
click at [1079, 197] on div at bounding box center [1035, 354] width 250 height 555
drag, startPoint x: 1076, startPoint y: 570, endPoint x: 1075, endPoint y: 232, distance: 338.7
click at [1075, 232] on div at bounding box center [1035, 354] width 250 height 555
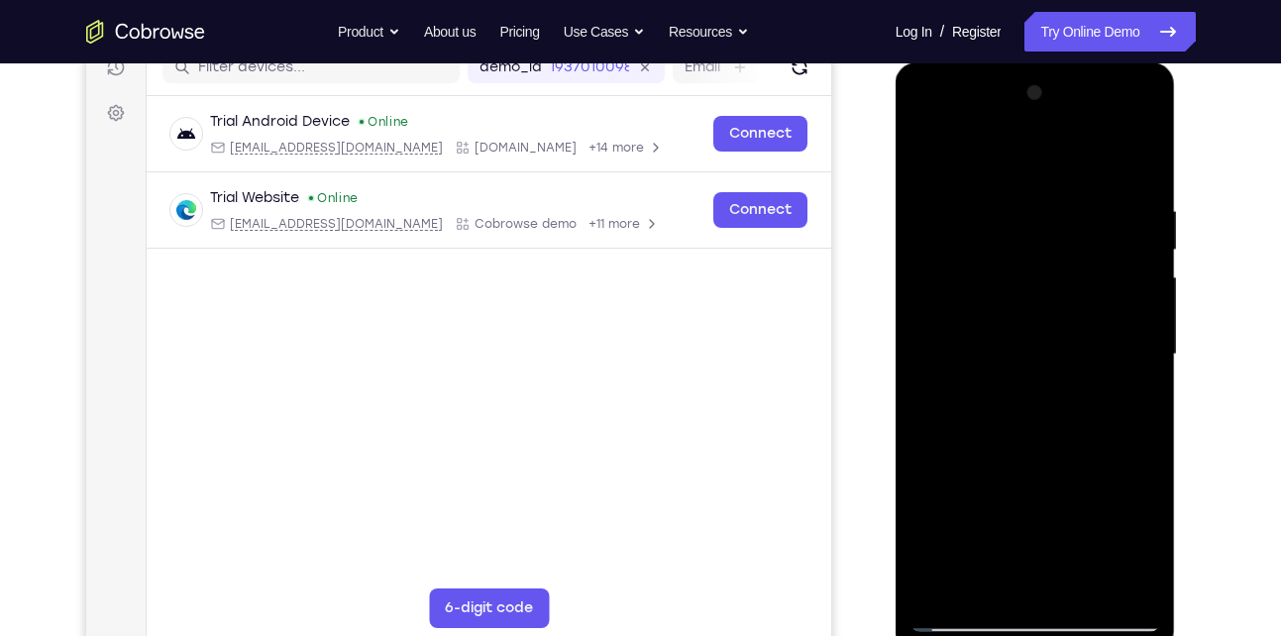
drag, startPoint x: 1044, startPoint y: 538, endPoint x: 1060, endPoint y: 202, distance: 336.1
click at [1060, 202] on div at bounding box center [1035, 354] width 250 height 555
drag, startPoint x: 1048, startPoint y: 535, endPoint x: 1058, endPoint y: 191, distance: 343.8
click at [1058, 191] on div at bounding box center [1035, 354] width 250 height 555
drag, startPoint x: 1045, startPoint y: 544, endPoint x: 1057, endPoint y: 175, distance: 368.6
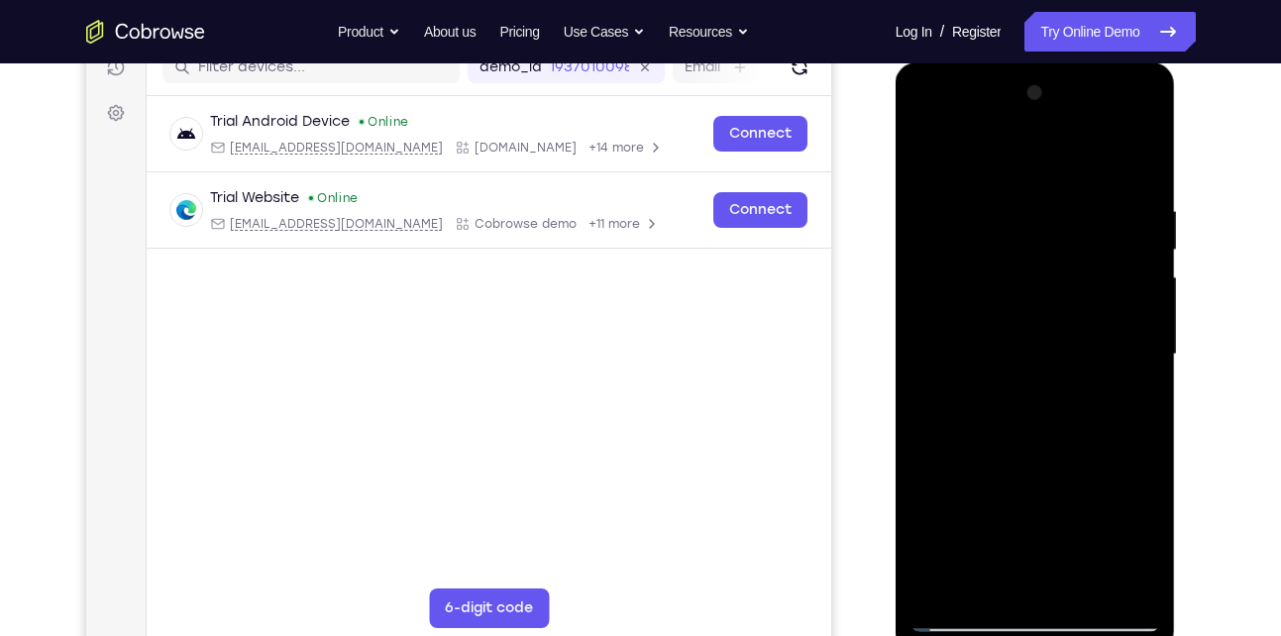
click at [1057, 175] on div at bounding box center [1035, 354] width 250 height 555
drag, startPoint x: 1061, startPoint y: 511, endPoint x: 1057, endPoint y: 183, distance: 327.8
click at [1057, 183] on div at bounding box center [1035, 354] width 250 height 555
drag, startPoint x: 1052, startPoint y: 522, endPoint x: 1052, endPoint y: 329, distance: 193.1
click at [1052, 329] on div at bounding box center [1035, 354] width 250 height 555
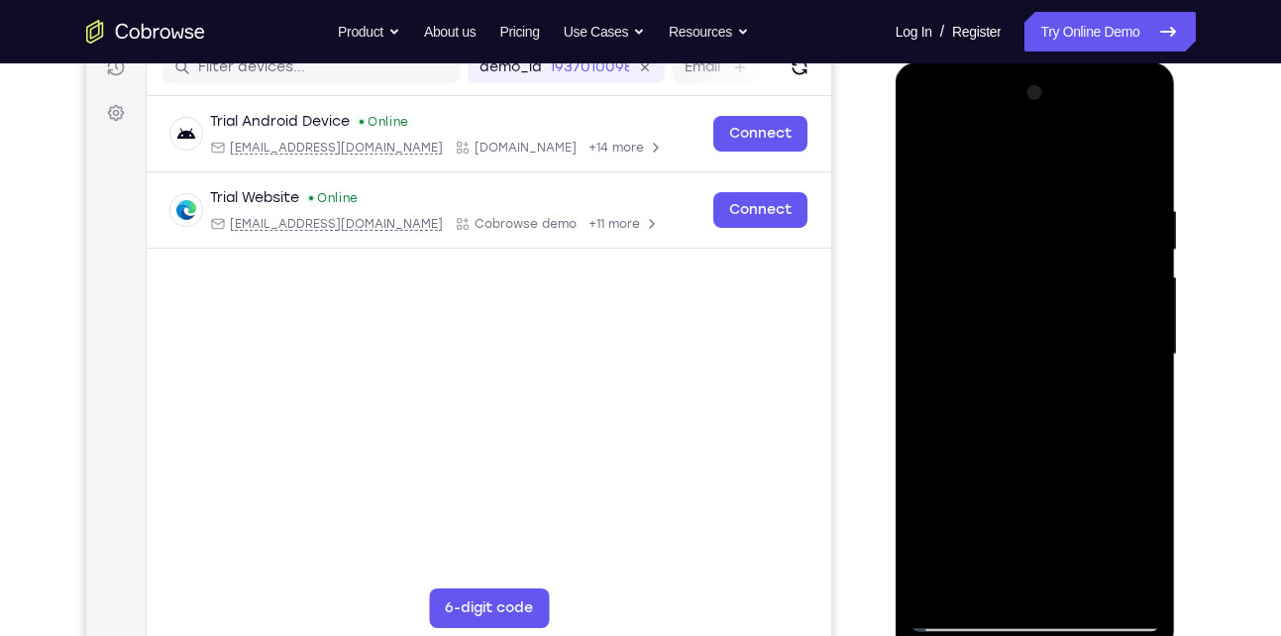
drag, startPoint x: 1052, startPoint y: 506, endPoint x: 1041, endPoint y: 172, distance: 333.9
click at [1041, 172] on div at bounding box center [1035, 354] width 250 height 555
drag, startPoint x: 1042, startPoint y: 564, endPoint x: 1033, endPoint y: 209, distance: 355.6
click at [1033, 209] on div at bounding box center [1035, 354] width 250 height 555
drag, startPoint x: 1033, startPoint y: 514, endPoint x: 1048, endPoint y: 226, distance: 288.6
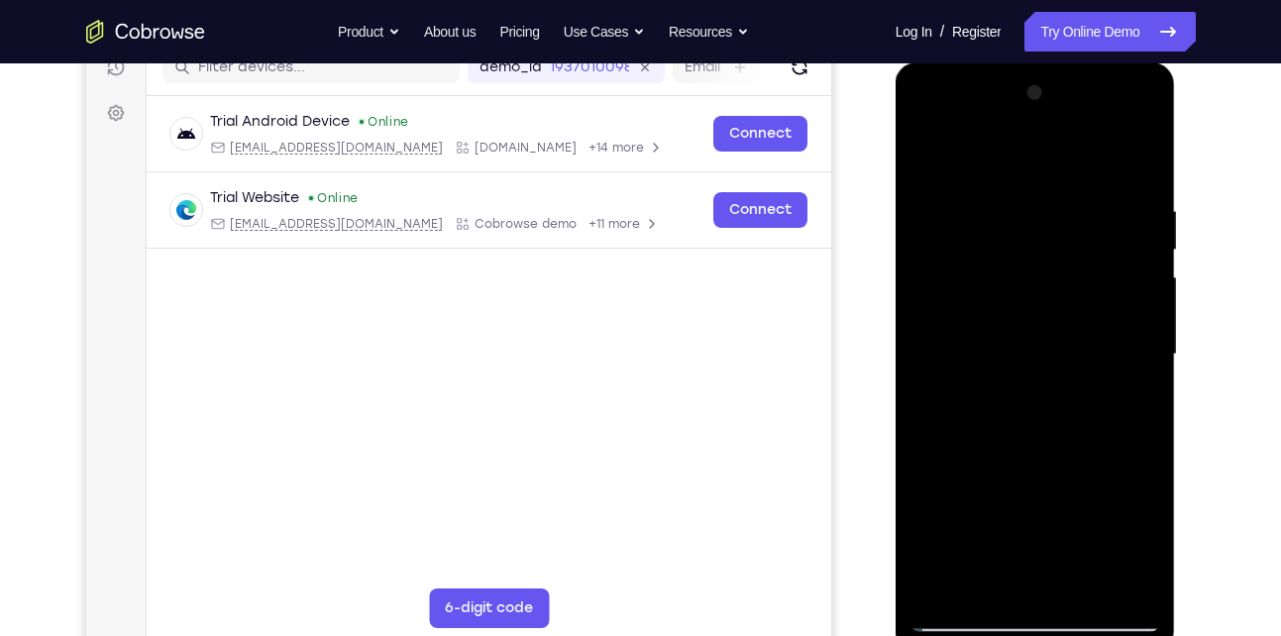
click at [1048, 226] on div at bounding box center [1035, 354] width 250 height 555
drag, startPoint x: 1048, startPoint y: 226, endPoint x: 1031, endPoint y: 570, distance: 345.1
click at [1031, 570] on div at bounding box center [1035, 354] width 250 height 555
drag, startPoint x: 1028, startPoint y: 524, endPoint x: 1045, endPoint y: 242, distance: 282.8
click at [1045, 242] on div at bounding box center [1035, 354] width 250 height 555
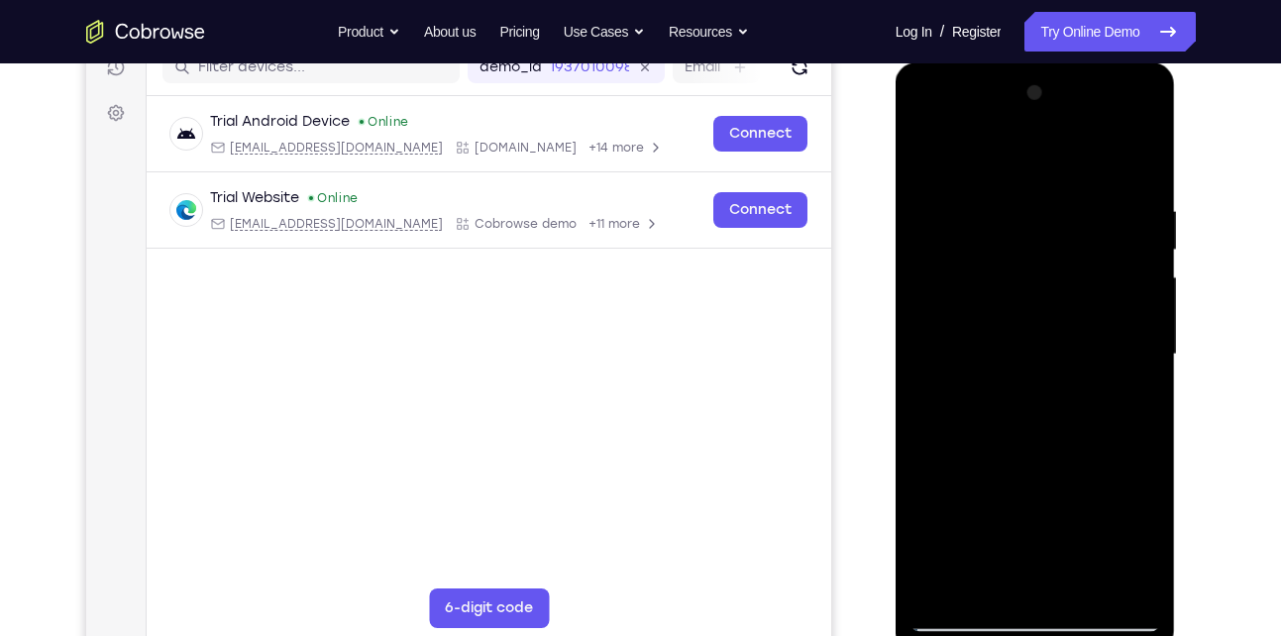
drag, startPoint x: 1053, startPoint y: 487, endPoint x: 1049, endPoint y: 202, distance: 285.2
click at [1049, 202] on div at bounding box center [1035, 354] width 250 height 555
drag, startPoint x: 1078, startPoint y: 501, endPoint x: 1078, endPoint y: 183, distance: 317.9
click at [1078, 183] on div at bounding box center [1035, 354] width 250 height 555
drag
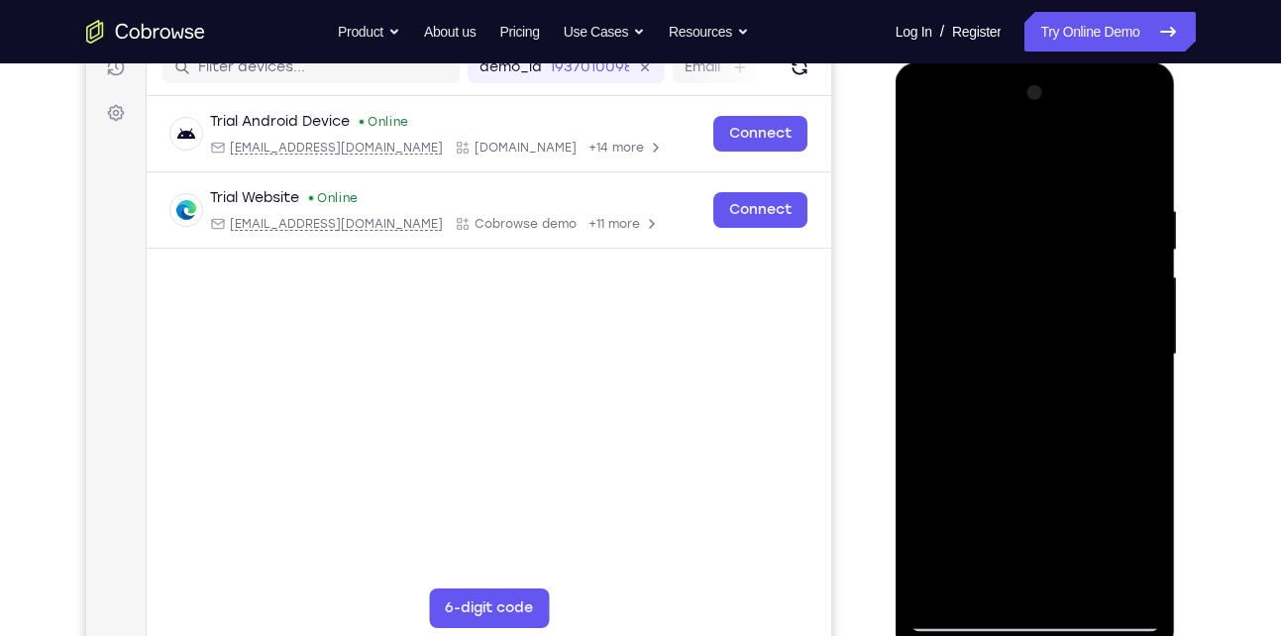
click at [1052, 387] on div at bounding box center [1035, 354] width 250 height 555
click at [1046, 280] on div at bounding box center [1035, 354] width 250 height 555
